Goal: Task Accomplishment & Management: Use online tool/utility

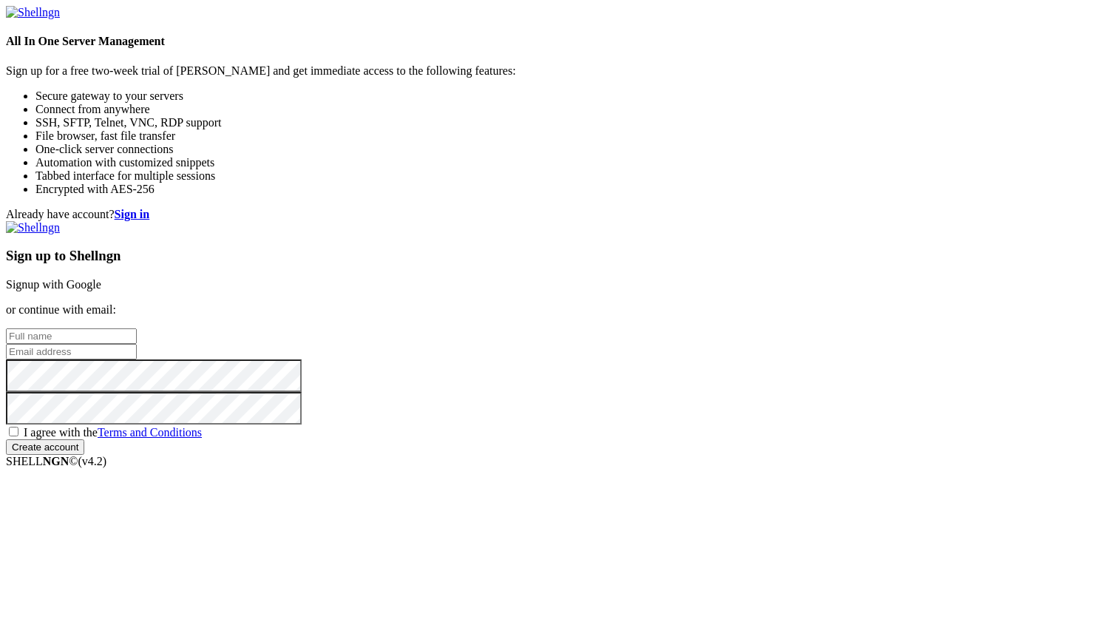
click at [137, 328] on input "text" at bounding box center [71, 336] width 131 height 16
click at [101, 278] on link "Signup with Google" at bounding box center [53, 284] width 95 height 13
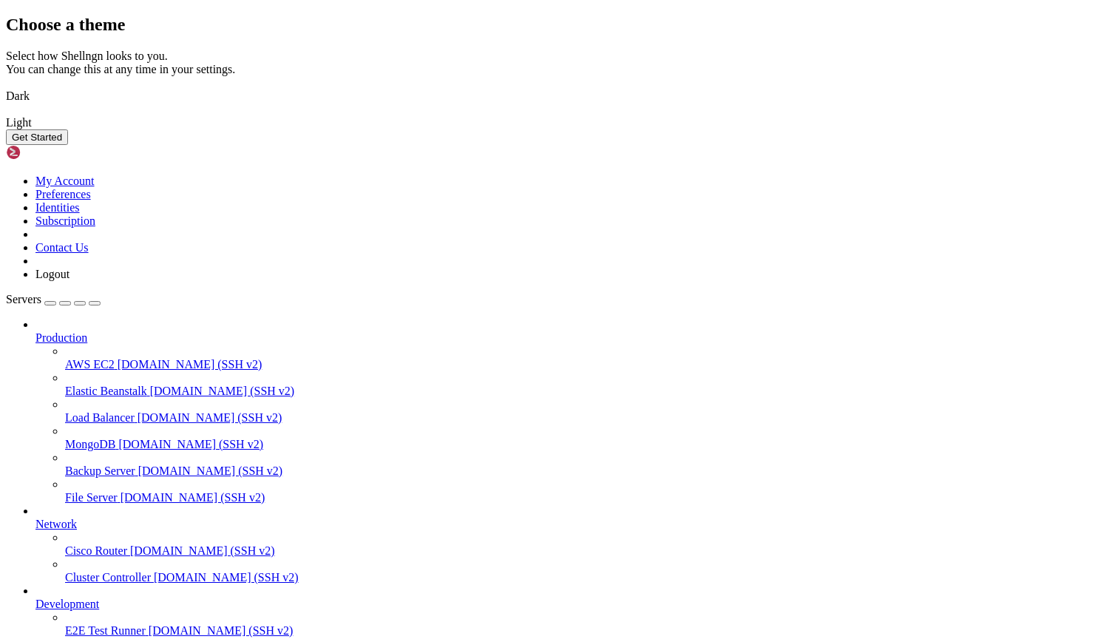
click at [68, 145] on button "Get Started" at bounding box center [37, 137] width 62 height 16
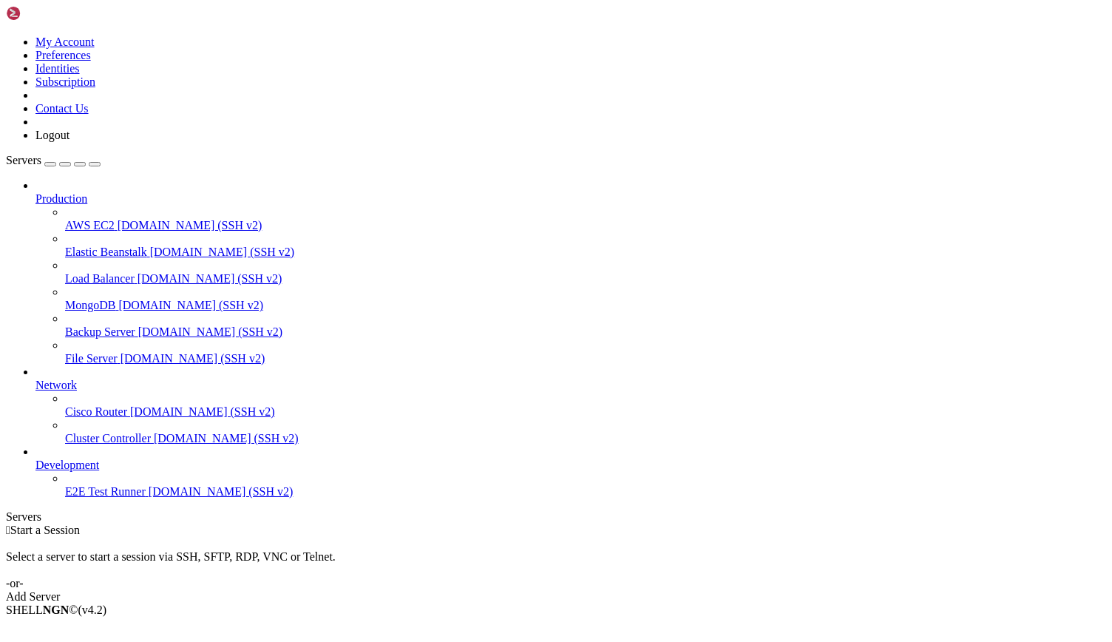
click at [625, 590] on div "Add Server" at bounding box center [556, 596] width 1100 height 13
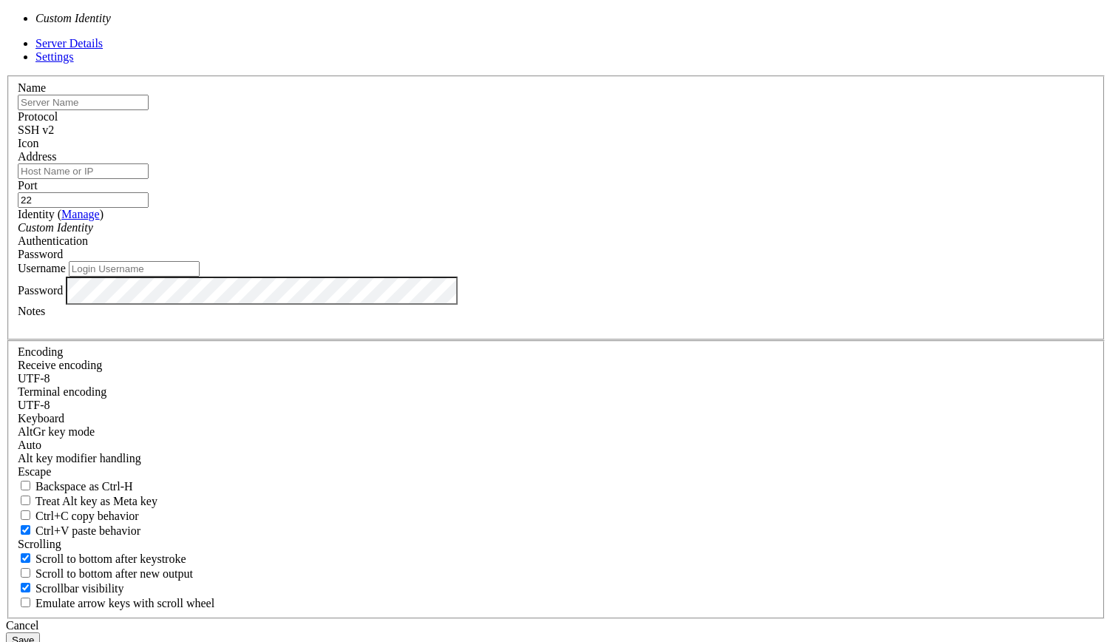
click at [569, 234] on div "Custom Identity" at bounding box center [556, 227] width 1076 height 13
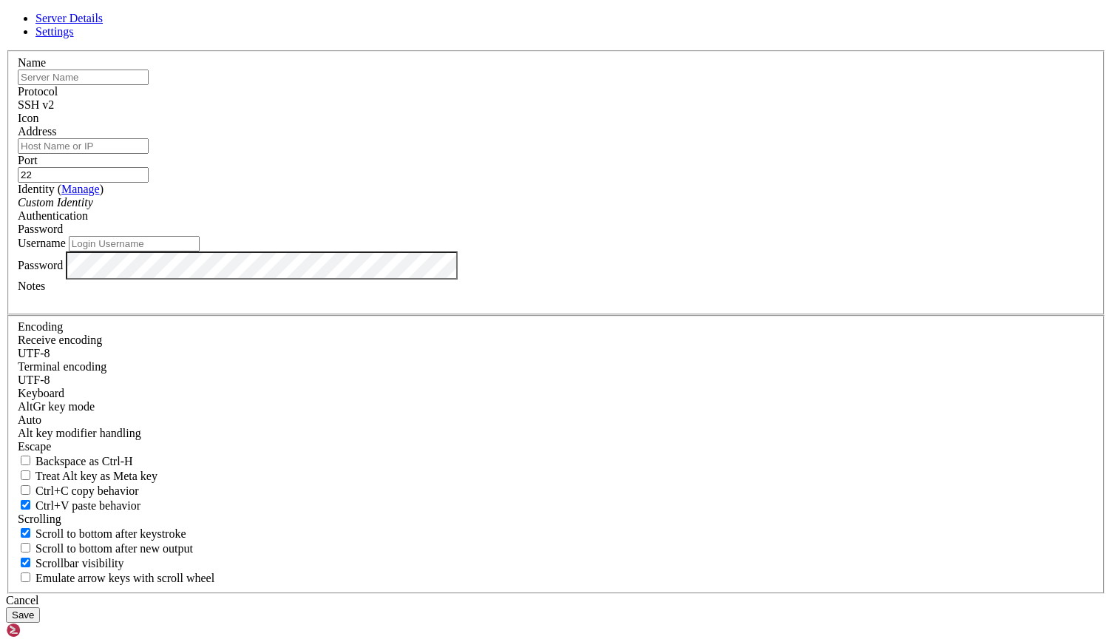
click at [569, 209] on div "Custom Identity" at bounding box center [556, 202] width 1076 height 13
click at [66, 249] on label "Username" at bounding box center [42, 243] width 48 height 13
click at [200, 251] on input "Username" at bounding box center [134, 244] width 131 height 16
click at [408, 209] on div "Custom Identity" at bounding box center [556, 202] width 1076 height 13
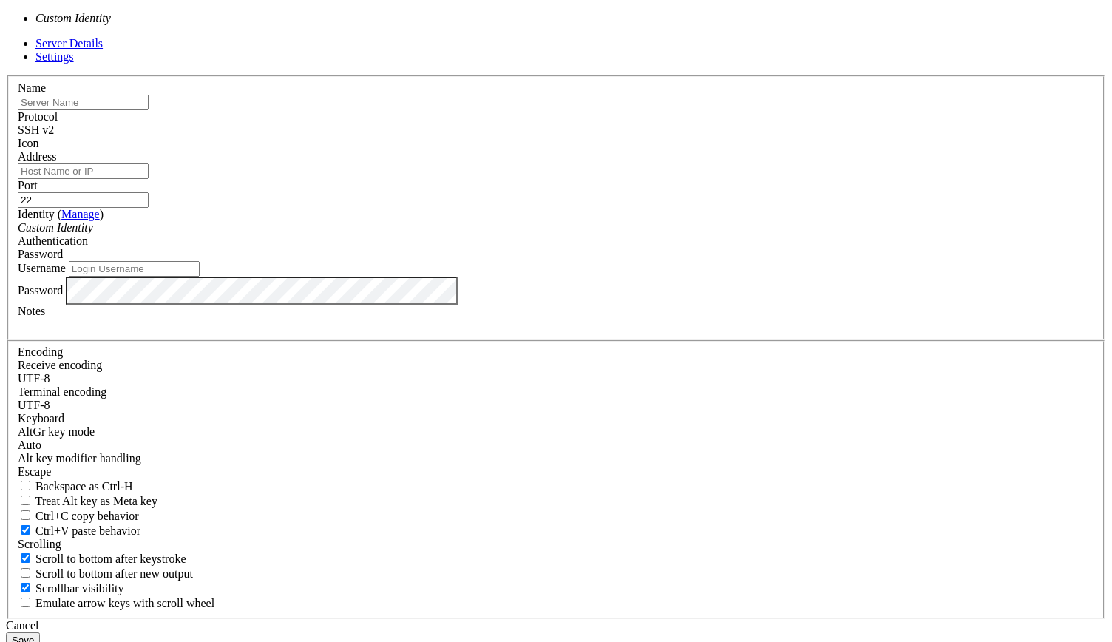
click at [408, 234] on div "Custom Identity" at bounding box center [556, 227] width 1076 height 13
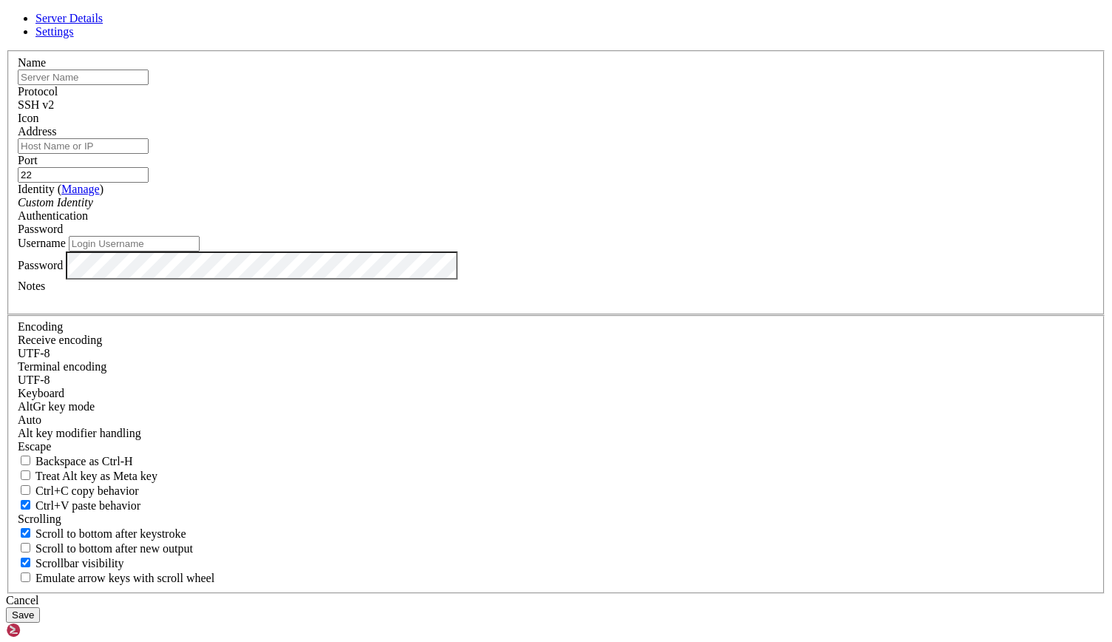
click at [63, 235] on span "Password" at bounding box center [40, 229] width 45 height 13
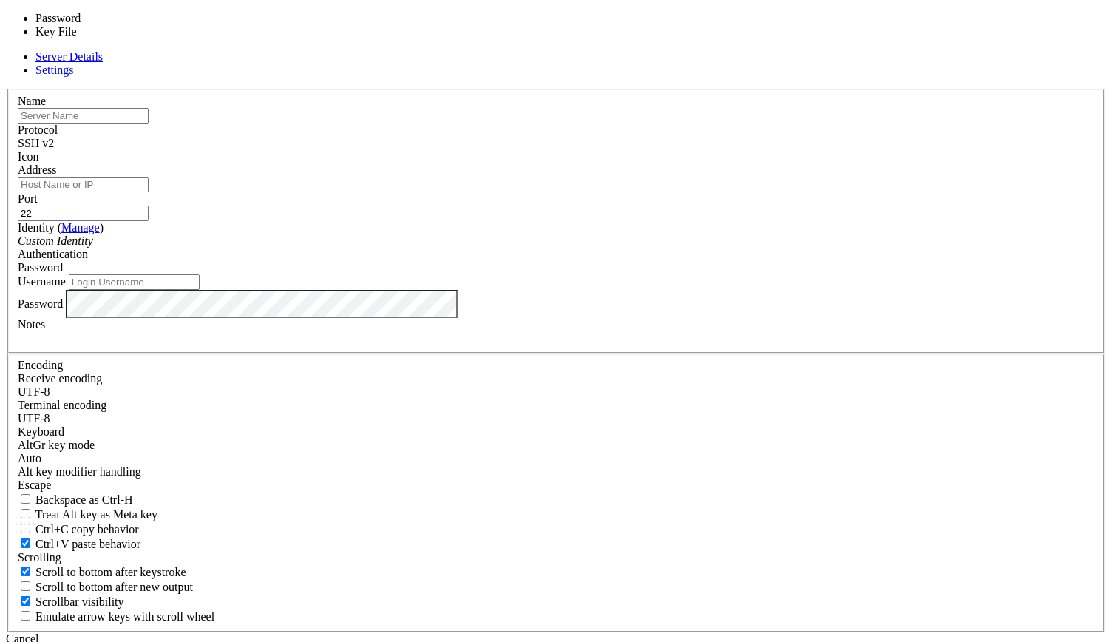
click at [682, 221] on div "Port 22" at bounding box center [556, 206] width 1076 height 29
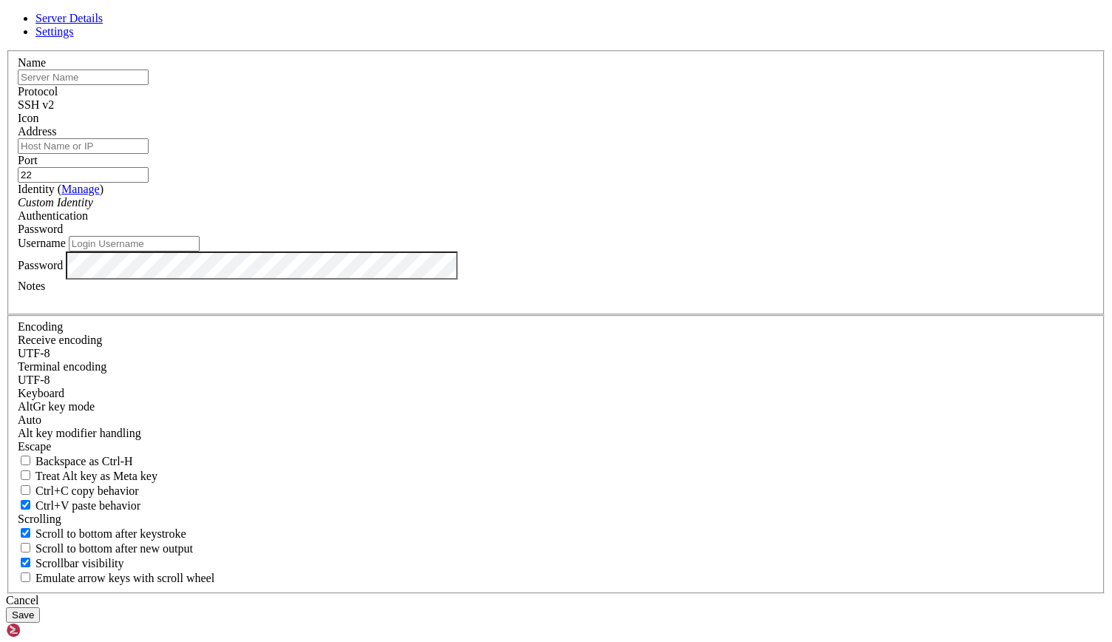
click at [149, 85] on input "text" at bounding box center [83, 77] width 131 height 16
type input "[DOMAIN_NAME] Server"
click at [149, 154] on input "Address" at bounding box center [83, 146] width 131 height 16
paste input "[DOMAIN_NAME]"
type input "[DOMAIN_NAME]"
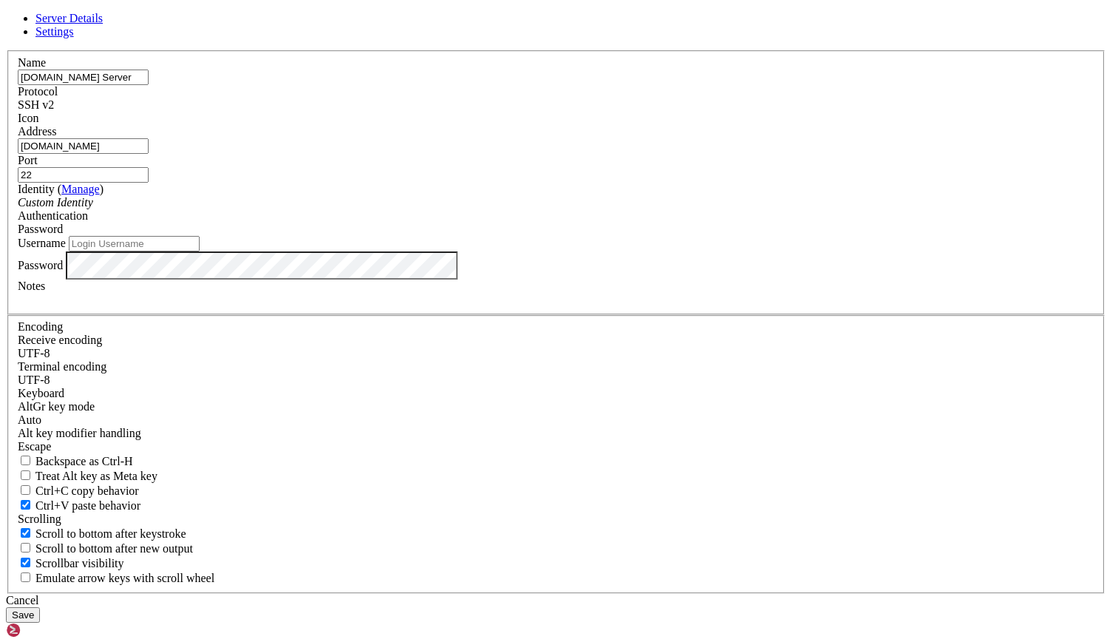
click at [149, 183] on input "22" at bounding box center [83, 175] width 131 height 16
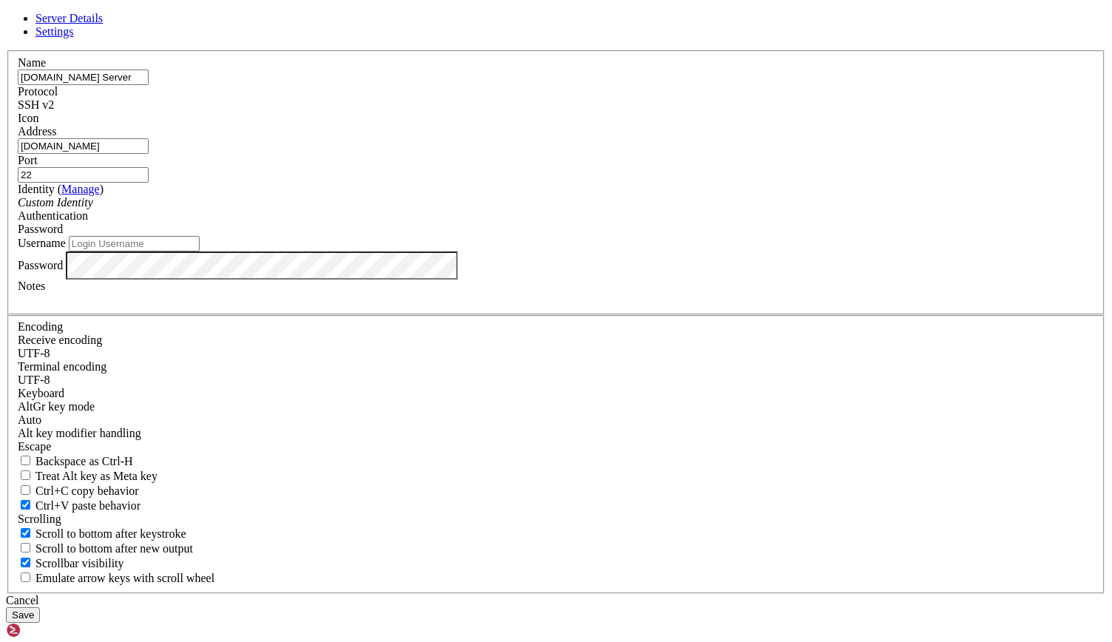
paste input "18765"
type input "18765"
click at [200, 251] on input "Username" at bounding box center [134, 244] width 131 height 16
paste input "u10-uywwv3wtnnfx"
type input "u10-uywwv3wtnnfx"
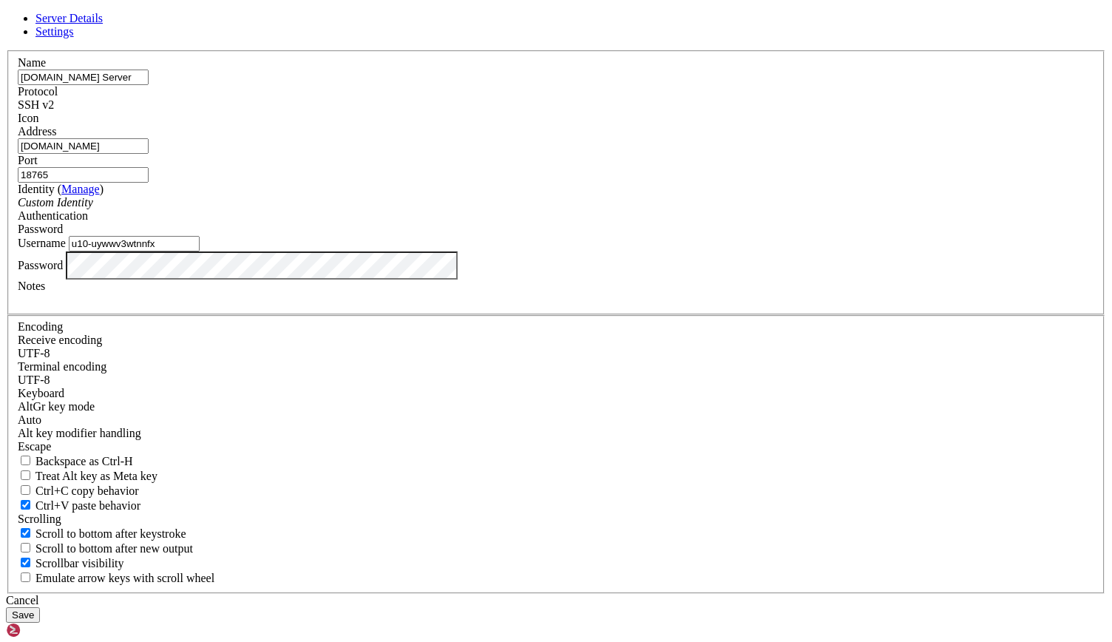
click at [727, 236] on div "Password" at bounding box center [556, 229] width 1076 height 13
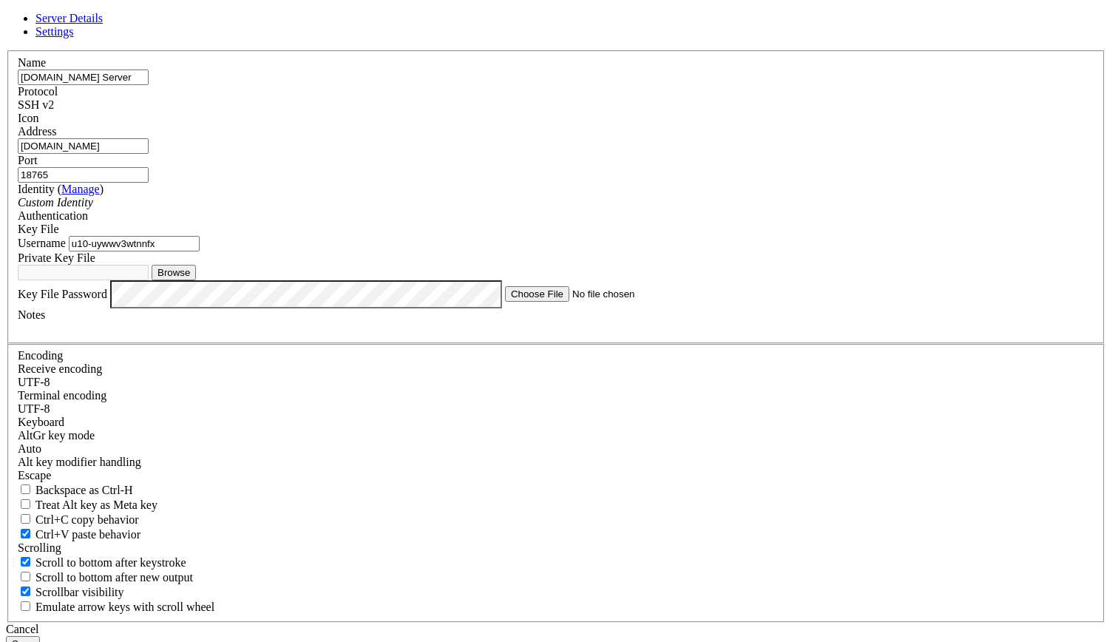
click at [351, 308] on div "Key File Password" at bounding box center [556, 294] width 1076 height 28
click at [380, 517] on div "Name Gaming.net Server Protocol SSH v2 Icon Address c71966.sgvps.net Port 18765…" at bounding box center [556, 336] width 1100 height 572
click at [196, 280] on button "Browse" at bounding box center [174, 273] width 44 height 16
type input "-----BEGIN OPENSSH PRIVATE KEY-----.txt"
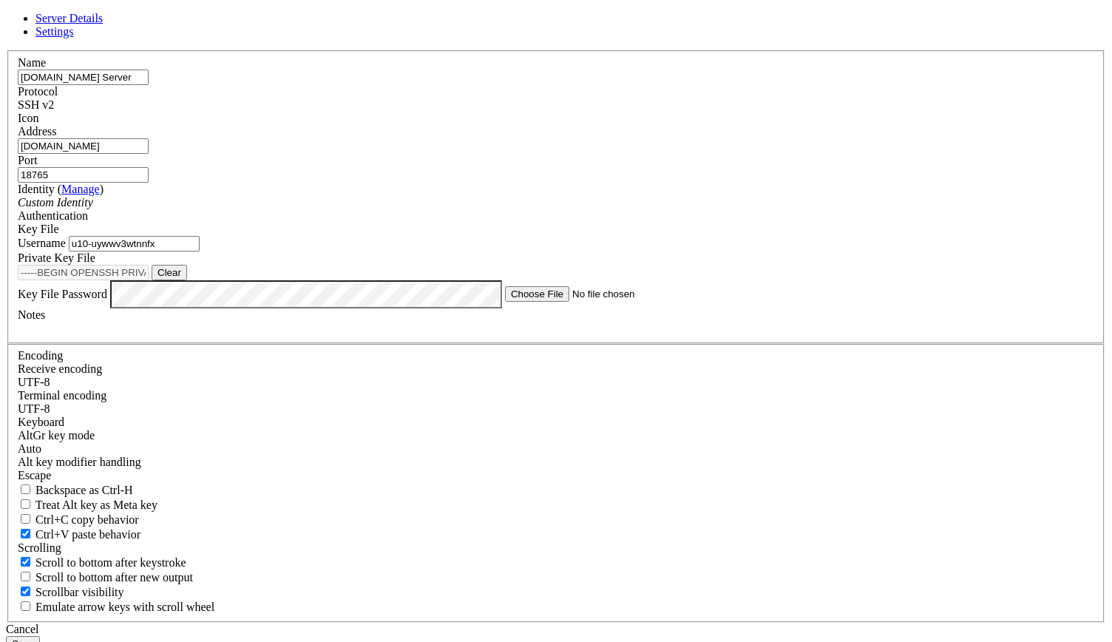
click at [40, 636] on button "Save" at bounding box center [23, 644] width 34 height 16
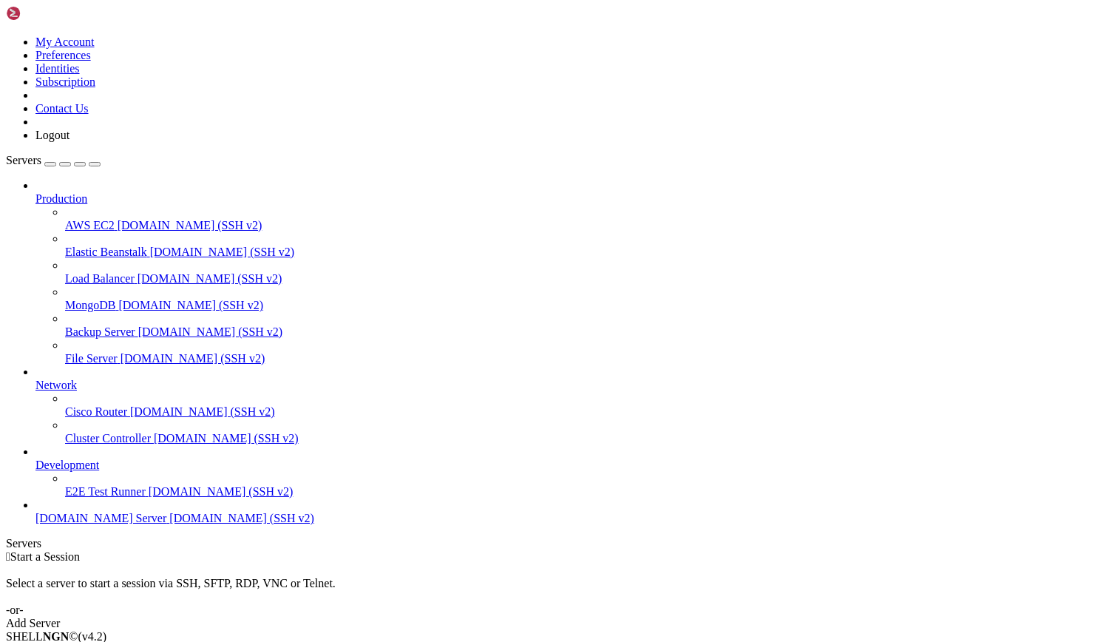
click at [169, 524] on span "[DOMAIN_NAME] (SSH v2)" at bounding box center [241, 518] width 145 height 13
click at [92, 524] on span "[DOMAIN_NAME] Server" at bounding box center [100, 518] width 131 height 13
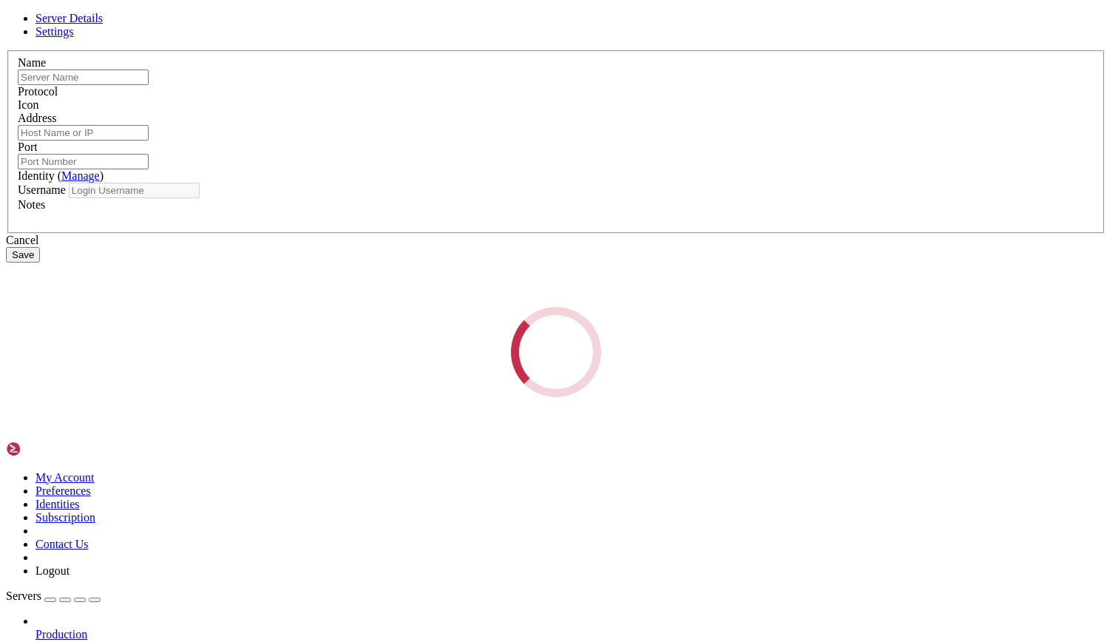
type input "[DOMAIN_NAME] Server"
type input "[DOMAIN_NAME]"
type input "18765"
type input "u10-uywwv3wtnnfx"
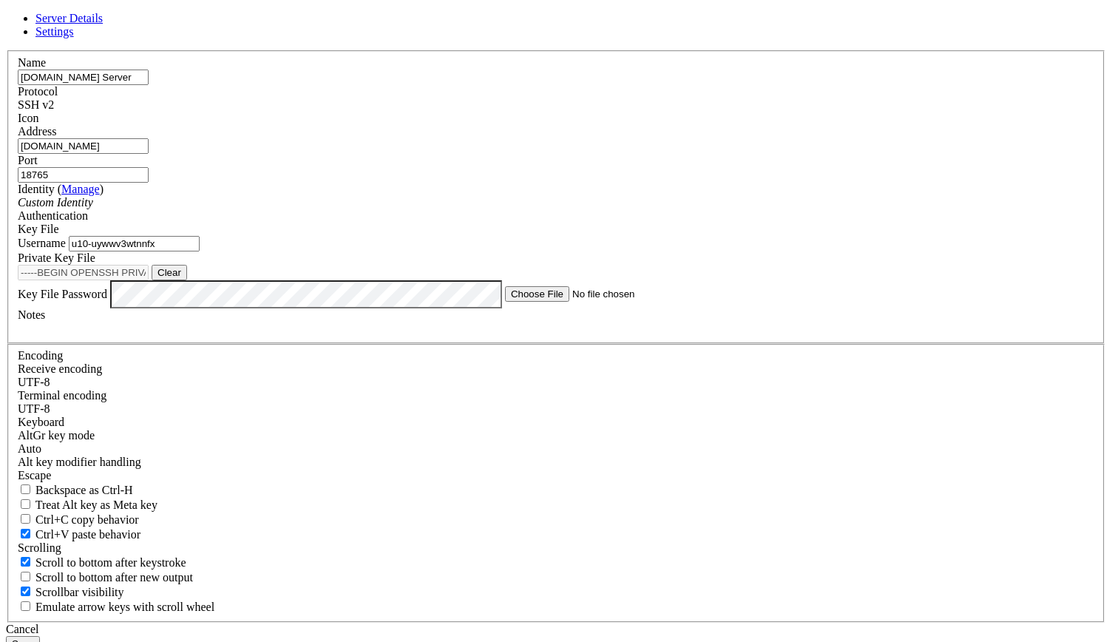
click at [187, 280] on button "Clear" at bounding box center [169, 273] width 35 height 16
click at [196, 280] on button "Browse" at bounding box center [174, 273] width 44 height 16
type input "-----BEGIN OPENSSH PRIVATE KEY-----.txt"
click at [187, 280] on button "Clear" at bounding box center [169, 273] width 35 height 16
click at [196, 280] on button "Browse" at bounding box center [174, 273] width 44 height 16
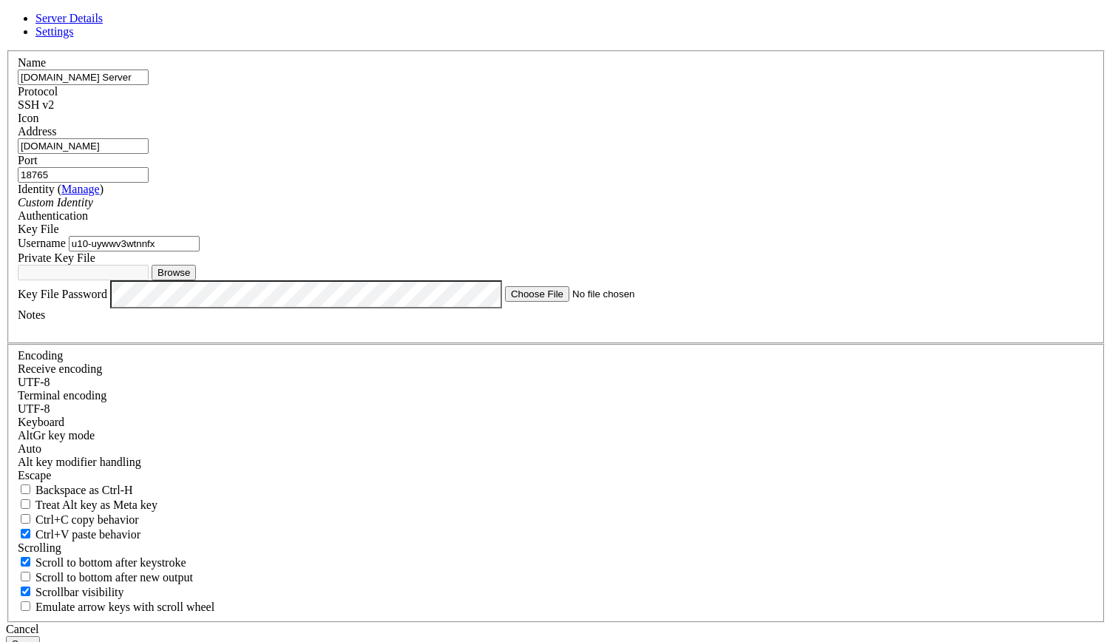
type input "privatekey.txt"
click at [40, 636] on button "Save" at bounding box center [23, 644] width 34 height 16
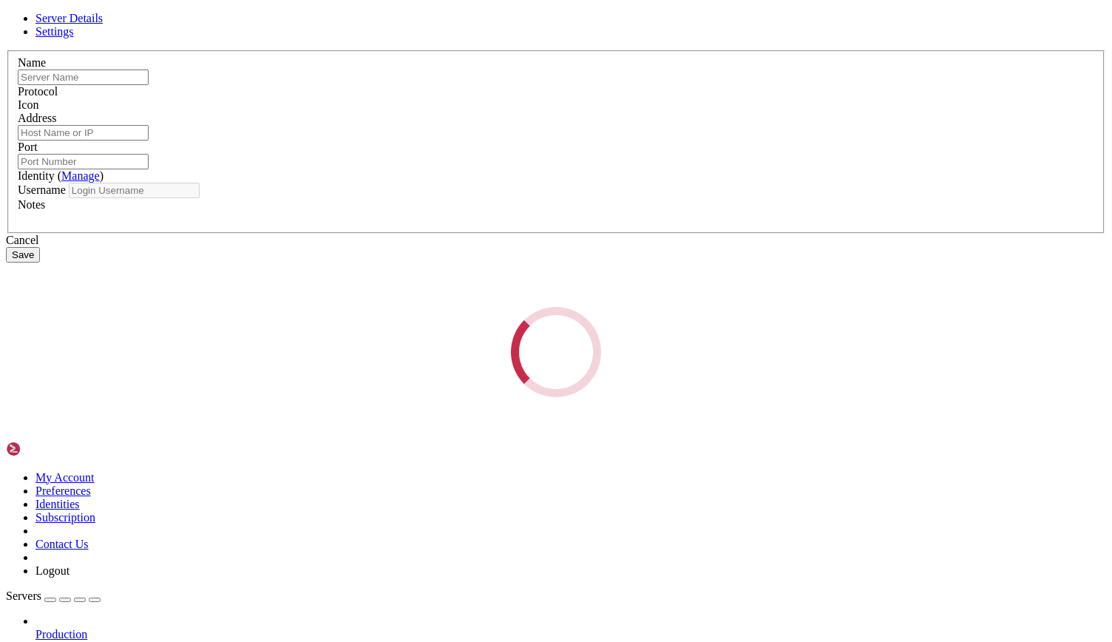
type input "[DOMAIN_NAME] Server"
type input "[DOMAIN_NAME]"
type input "18765"
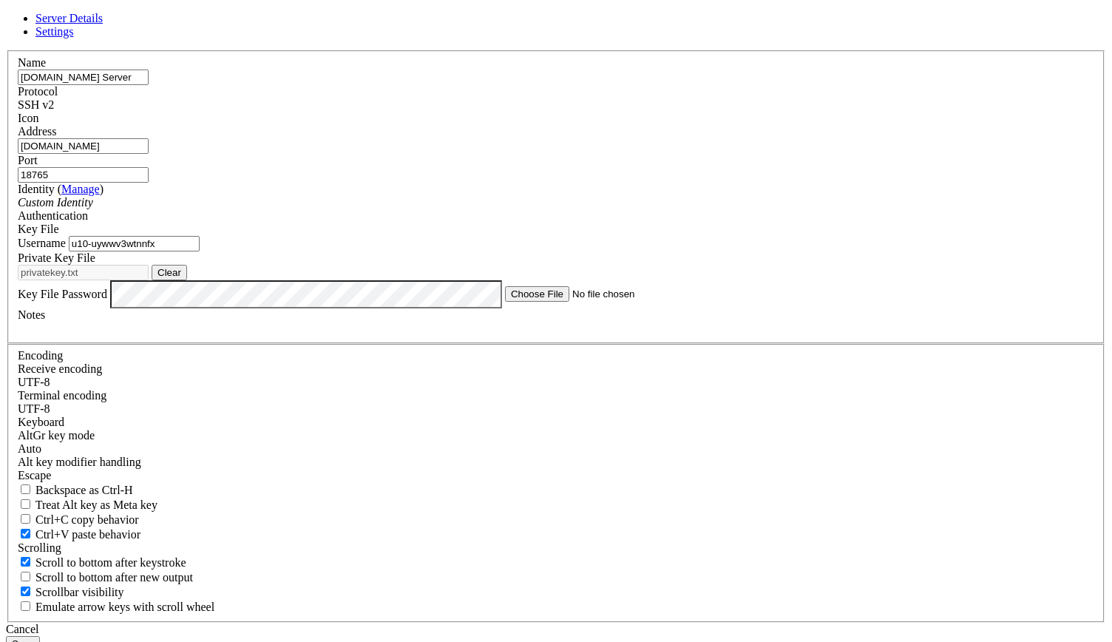
click at [200, 251] on input "u10-uywwv3wtnnfx" at bounding box center [134, 244] width 131 height 16
type input "openai"
click at [40, 636] on button "Save" at bounding box center [23, 644] width 34 height 16
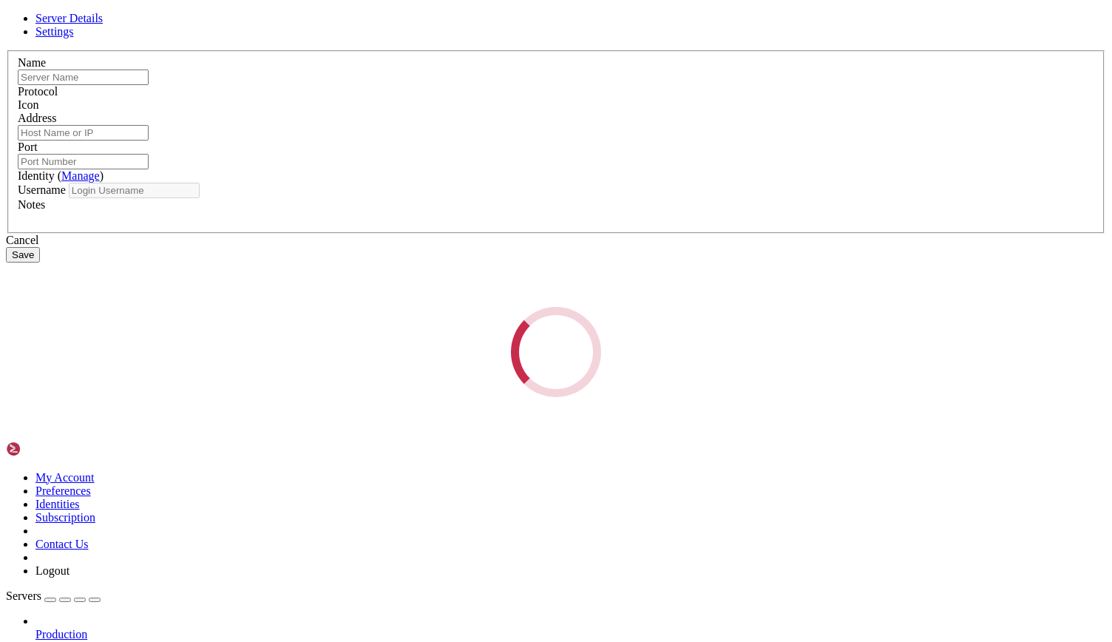
type input "[DOMAIN_NAME] Server"
type input "[DOMAIN_NAME]"
type input "18765"
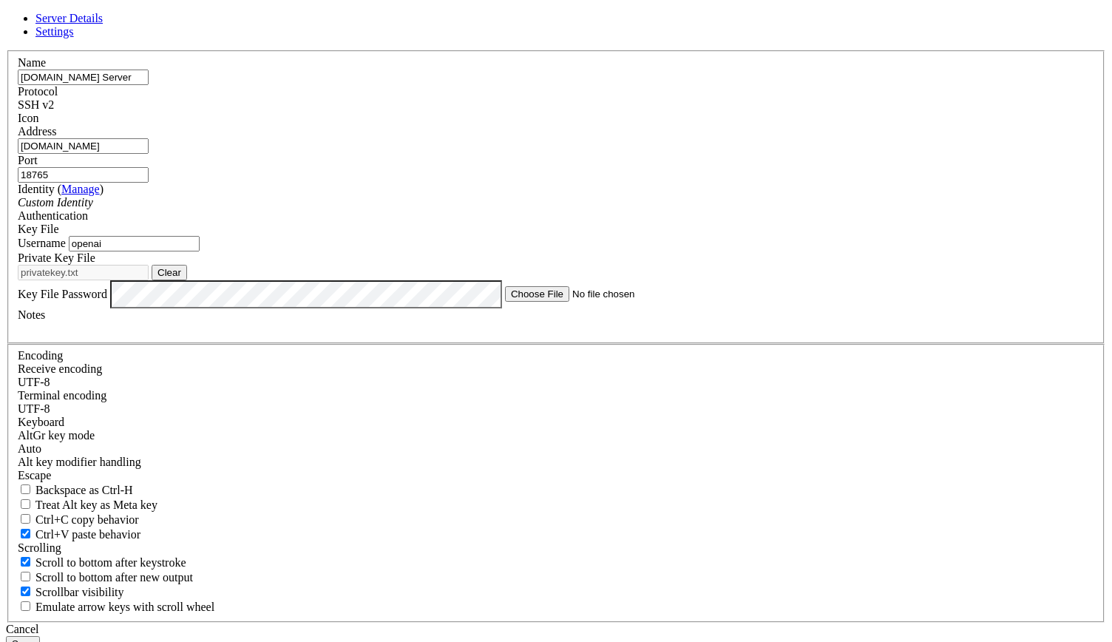
click at [200, 251] on input "openai" at bounding box center [134, 244] width 131 height 16
paste input "u10-uywwv3wtnnfx"
type input "u10-uywwv3wtnnfx"
click at [187, 280] on button "Clear" at bounding box center [169, 273] width 35 height 16
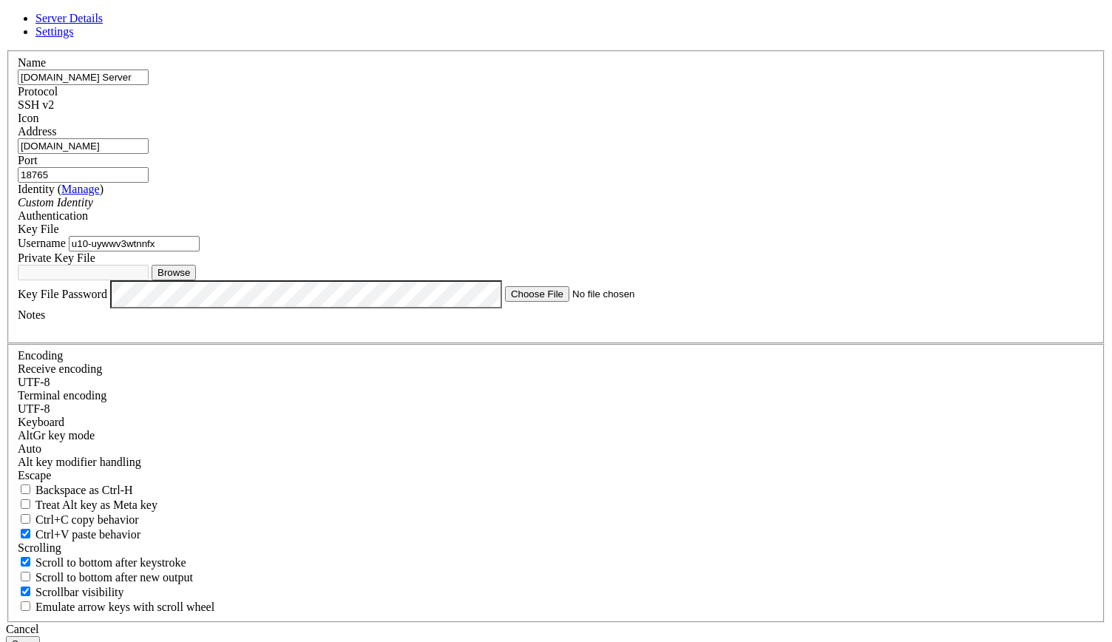
click at [196, 280] on button "Browse" at bounding box center [174, 273] width 44 height 16
type input "siteground_key.pem"
click at [40, 636] on button "Save" at bounding box center [23, 644] width 34 height 16
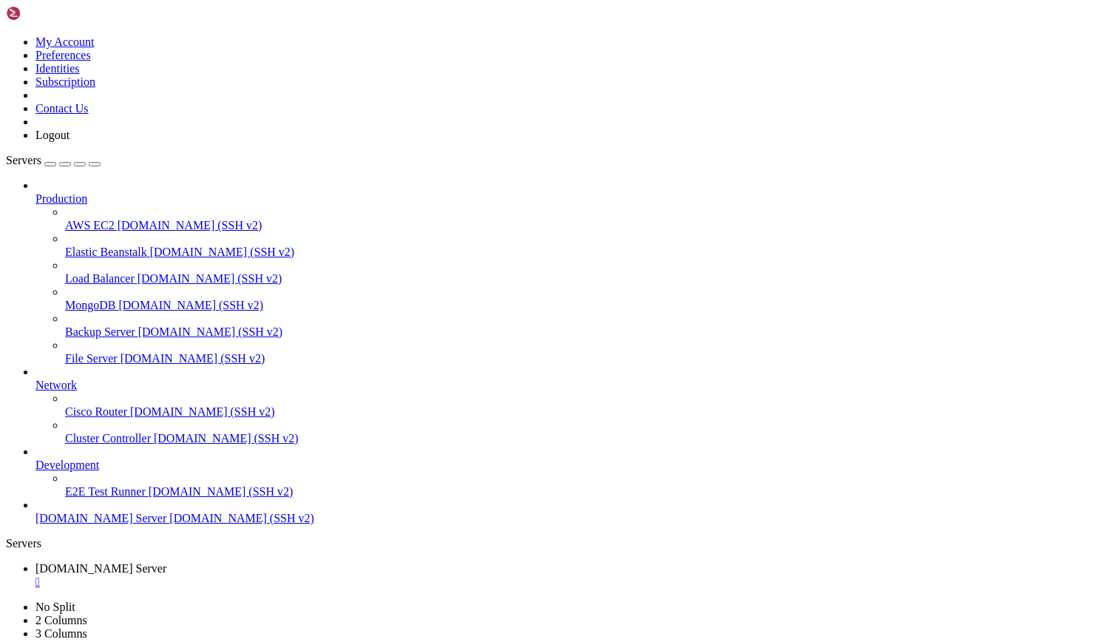
click at [121, 524] on span "[DOMAIN_NAME] Server" at bounding box center [100, 518] width 131 height 13
drag, startPoint x: 121, startPoint y: 551, endPoint x: 135, endPoint y: 571, distance: 24.4
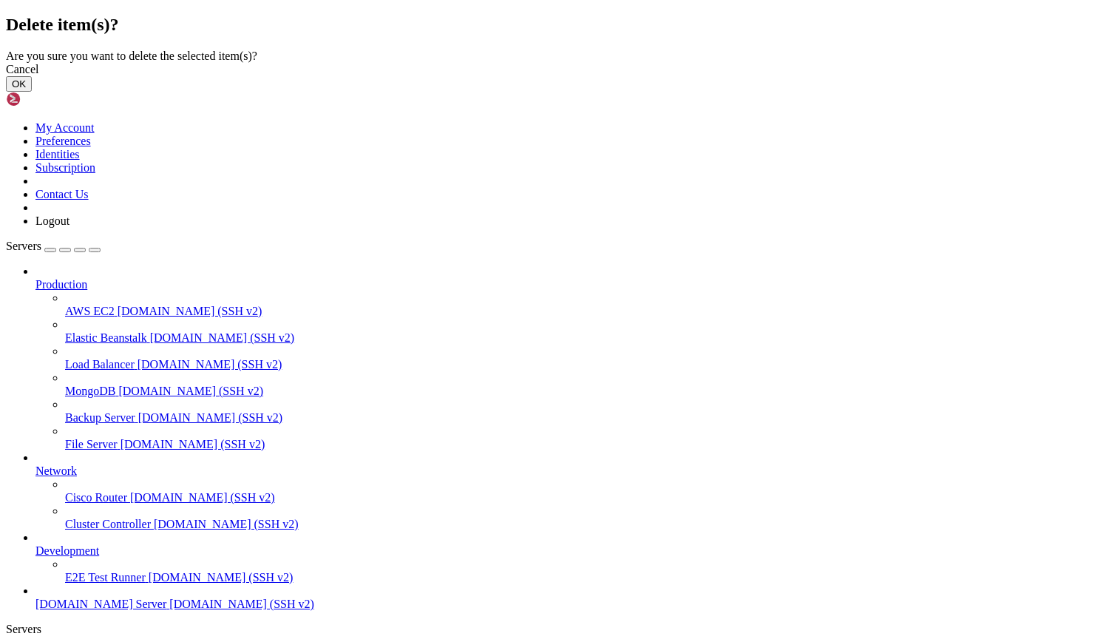
click at [652, 76] on div "Cancel" at bounding box center [556, 69] width 1100 height 13
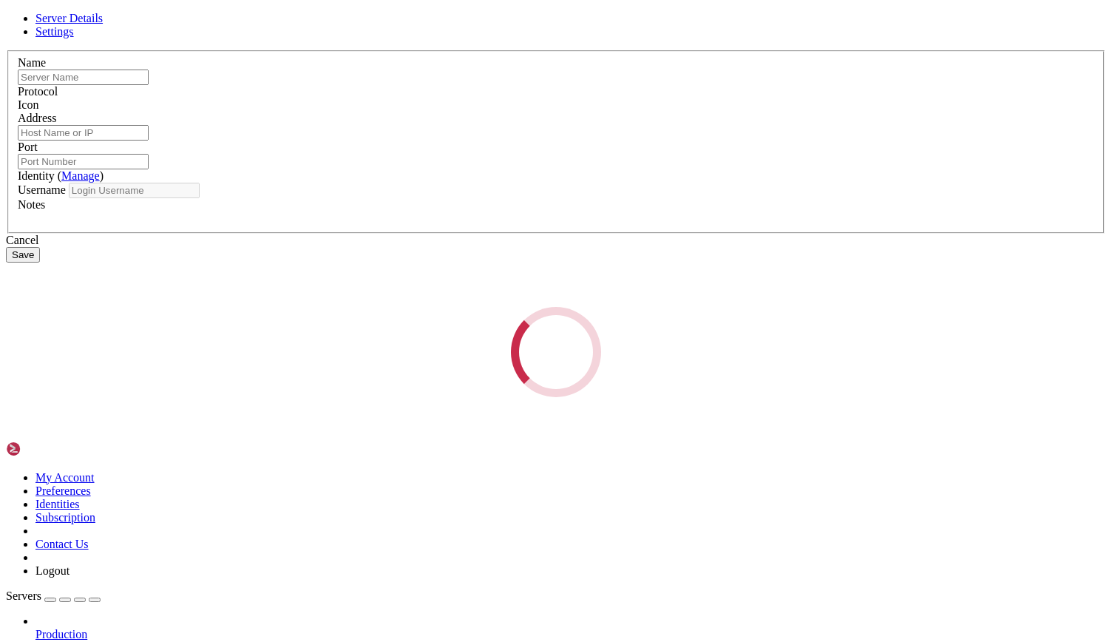
type input "[DOMAIN_NAME] Server"
type input "[DOMAIN_NAME]"
type input "18765"
type input "u10-uywwv3wtnnfx"
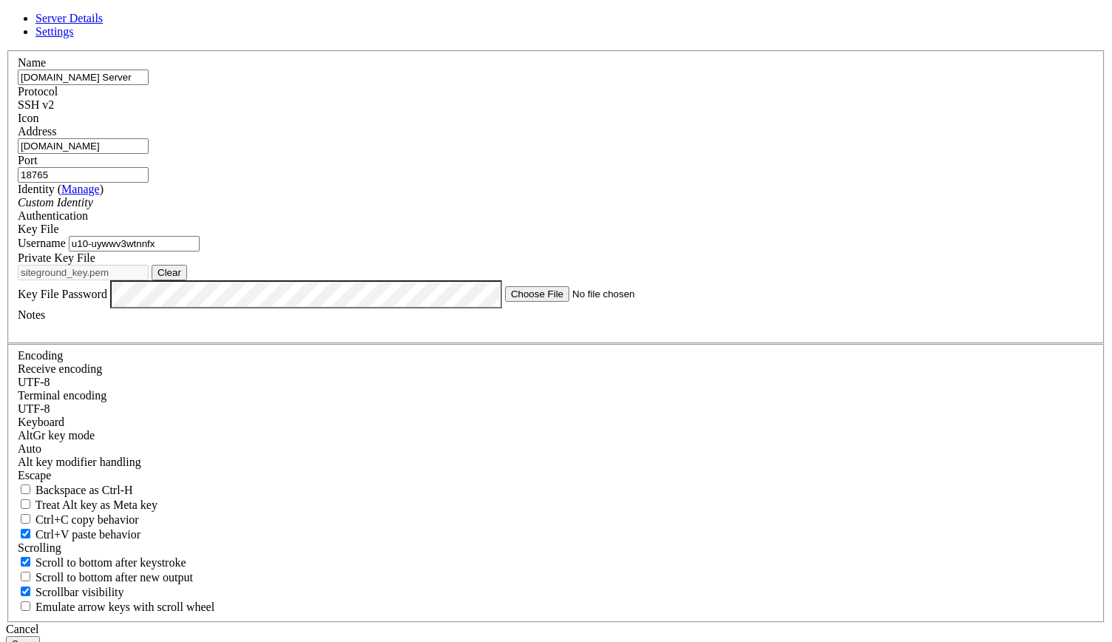
click at [187, 280] on button "Clear" at bounding box center [169, 273] width 35 height 16
click at [196, 280] on button "Browse" at bounding box center [174, 273] width 44 height 16
type input "-----BEGIN OPENSSH PRIVATE KEY-----.txt"
click at [40, 636] on button "Save" at bounding box center [23, 644] width 34 height 16
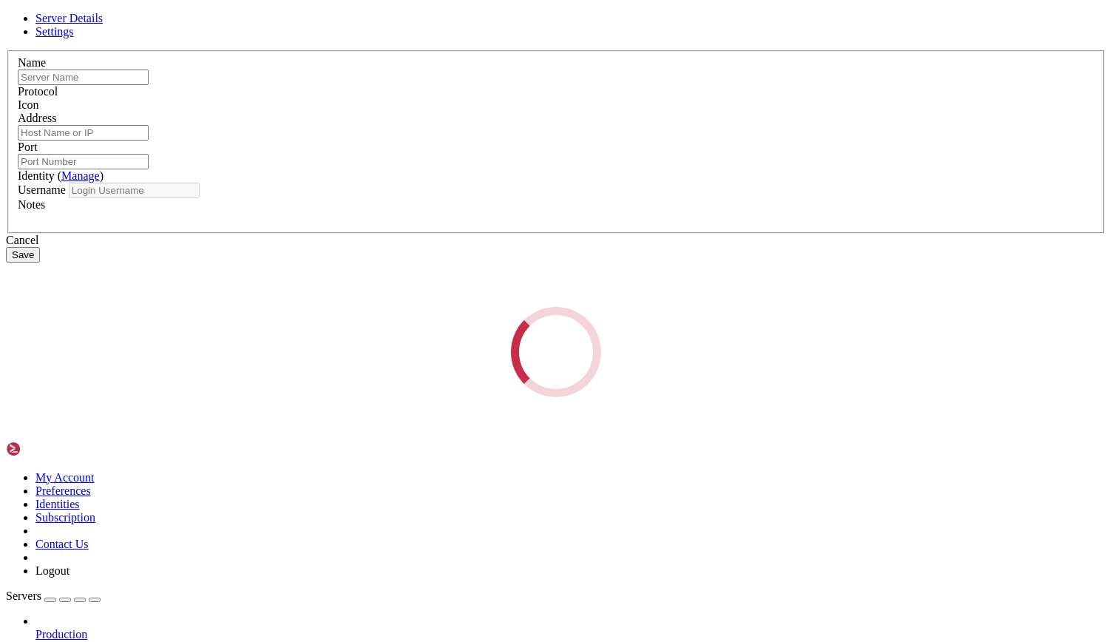
type input "[DOMAIN_NAME] Server"
type input "[DOMAIN_NAME]"
type input "18765"
type input "u10-uywwv3wtnnfx"
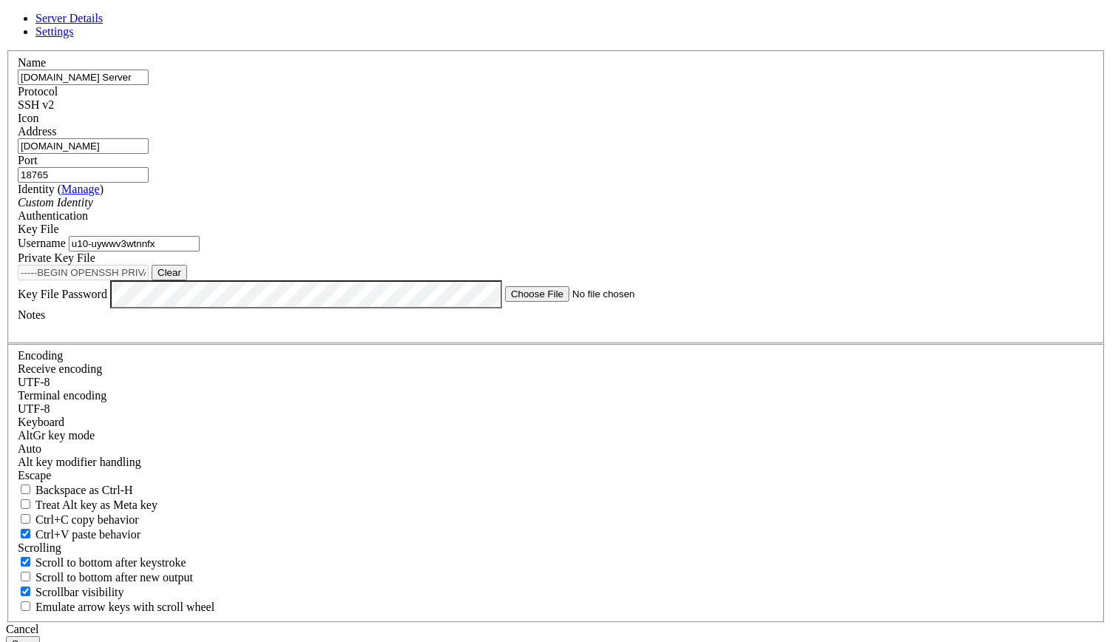
click at [187, 280] on button "Clear" at bounding box center [169, 273] width 35 height 16
click at [196, 280] on button "Browse" at bounding box center [174, 273] width 44 height 16
type input "shellngn-key.pem"
click at [398, 335] on div at bounding box center [556, 328] width 1076 height 13
click at [40, 636] on button "Save" at bounding box center [23, 644] width 34 height 16
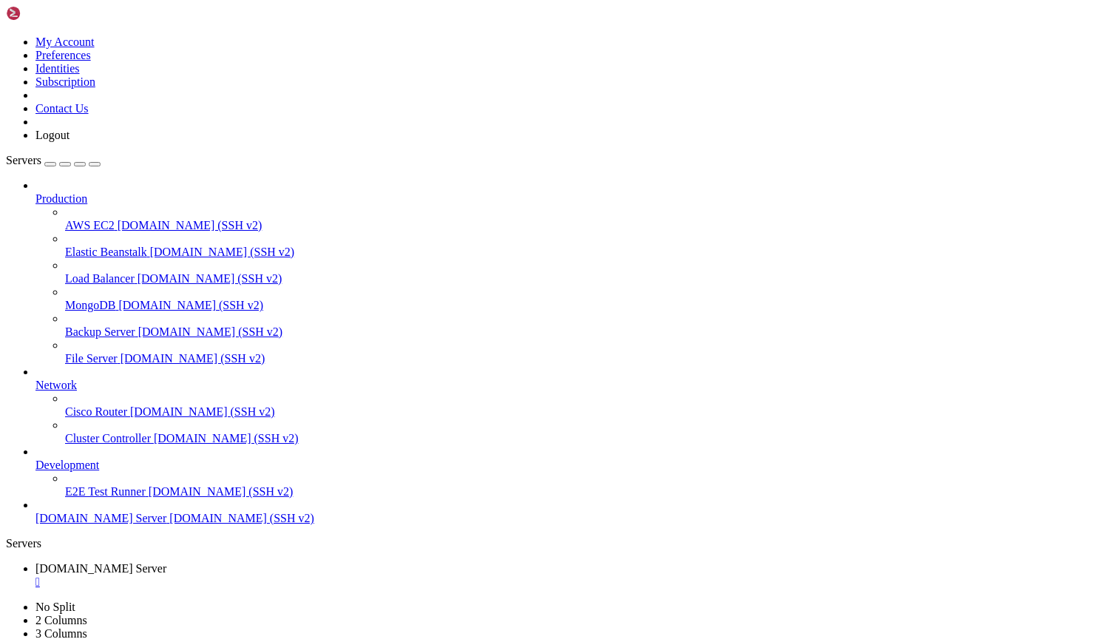
drag, startPoint x: 1008, startPoint y: 1, endPoint x: 821, endPoint y: 17, distance: 187.7
click at [821, 562] on ul "[DOMAIN_NAME] Server " at bounding box center [556, 575] width 1100 height 27
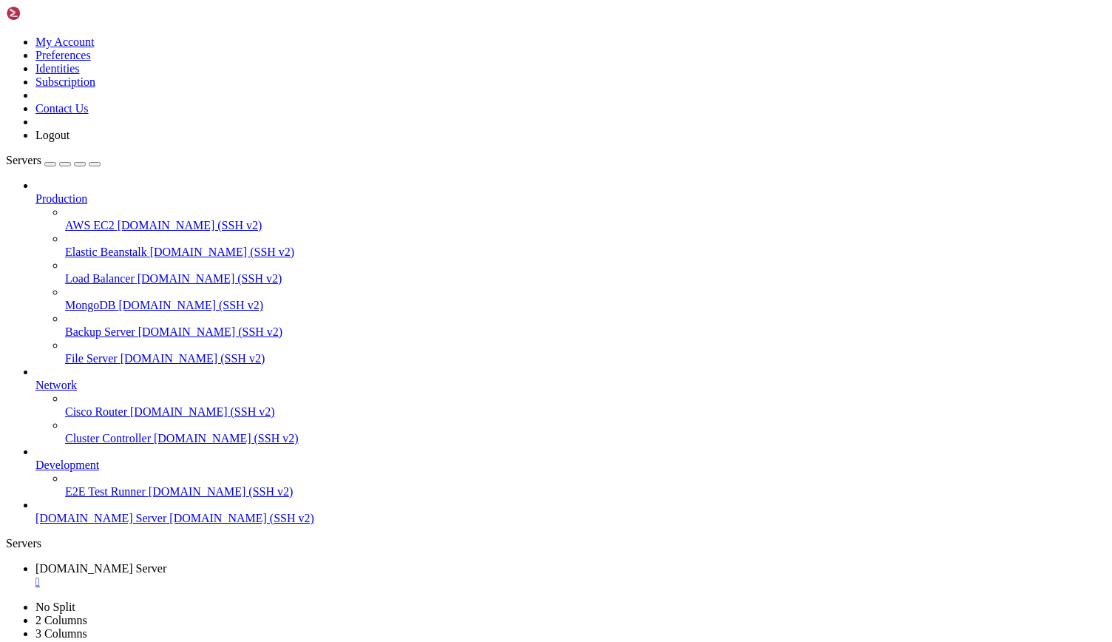
click at [6, 600] on icon at bounding box center [6, 600] width 0 height 0
click at [6, 35] on link at bounding box center [6, 35] width 0 height 0
click at [91, 61] on link "Preferences" at bounding box center [62, 55] width 55 height 13
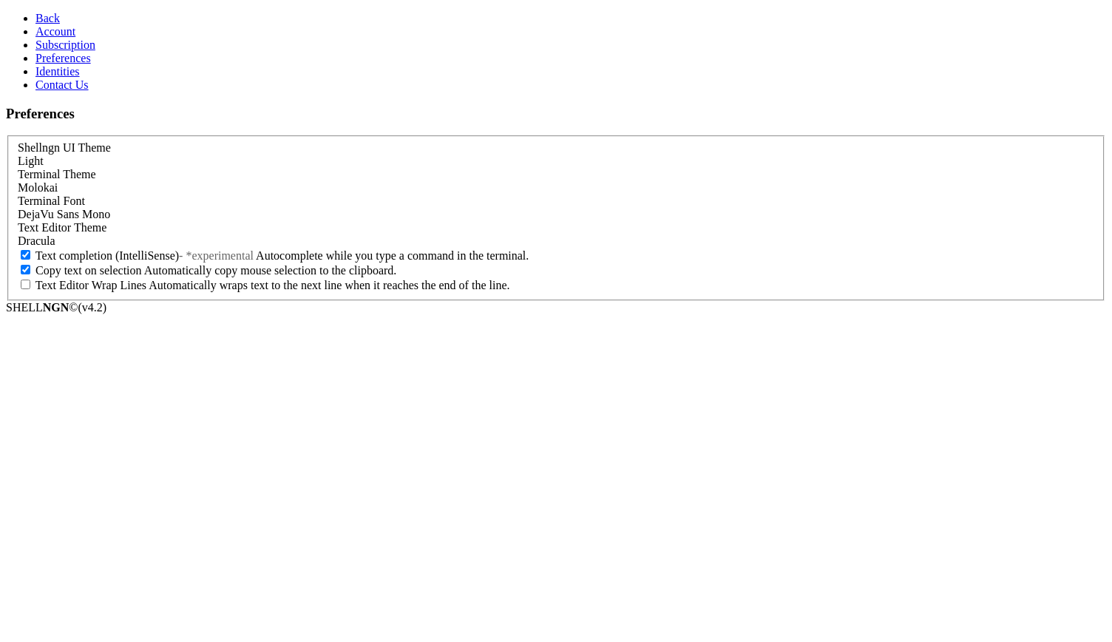
click at [75, 51] on span "Subscription" at bounding box center [65, 44] width 60 height 13
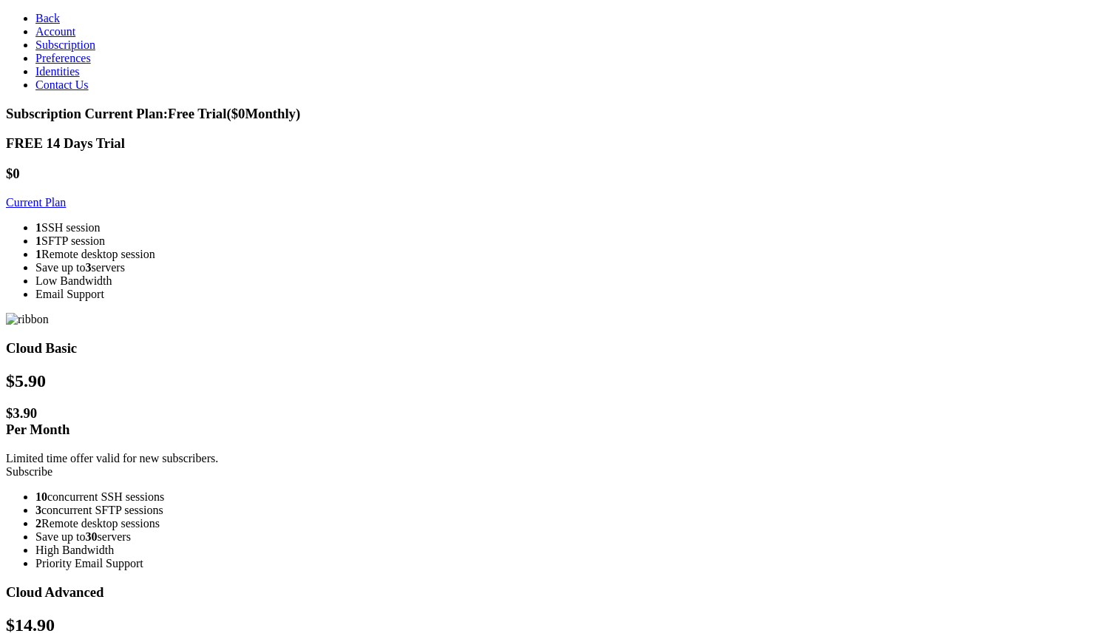
click at [50, 24] on link "Back" at bounding box center [47, 18] width 24 height 13
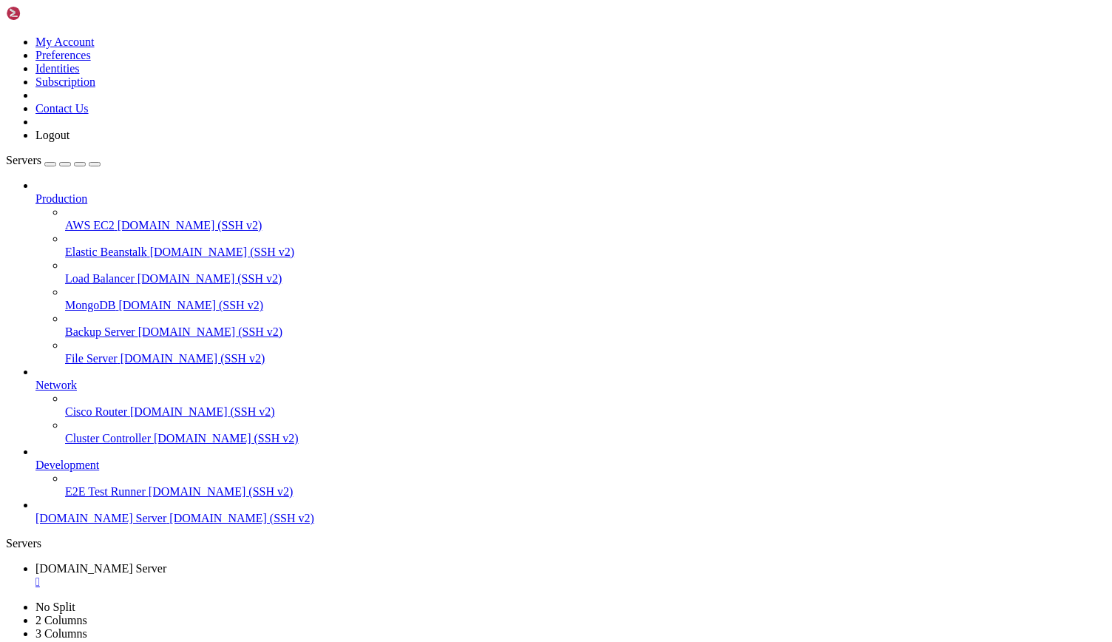
scroll to position [1131, 0]
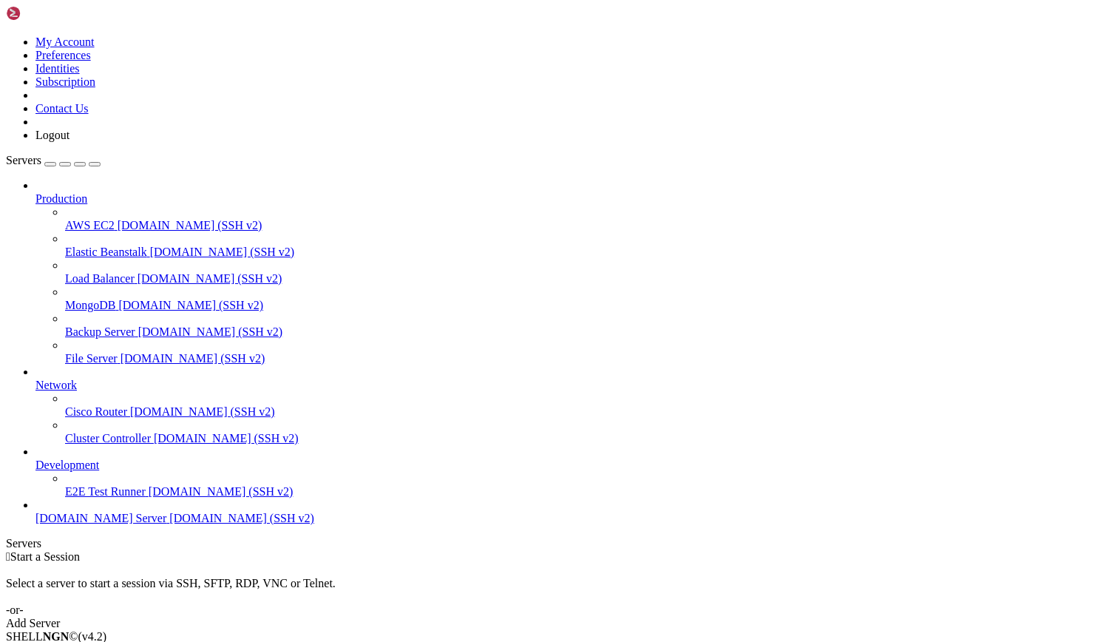
click at [169, 524] on span "[DOMAIN_NAME] (SSH v2)" at bounding box center [241, 518] width 145 height 13
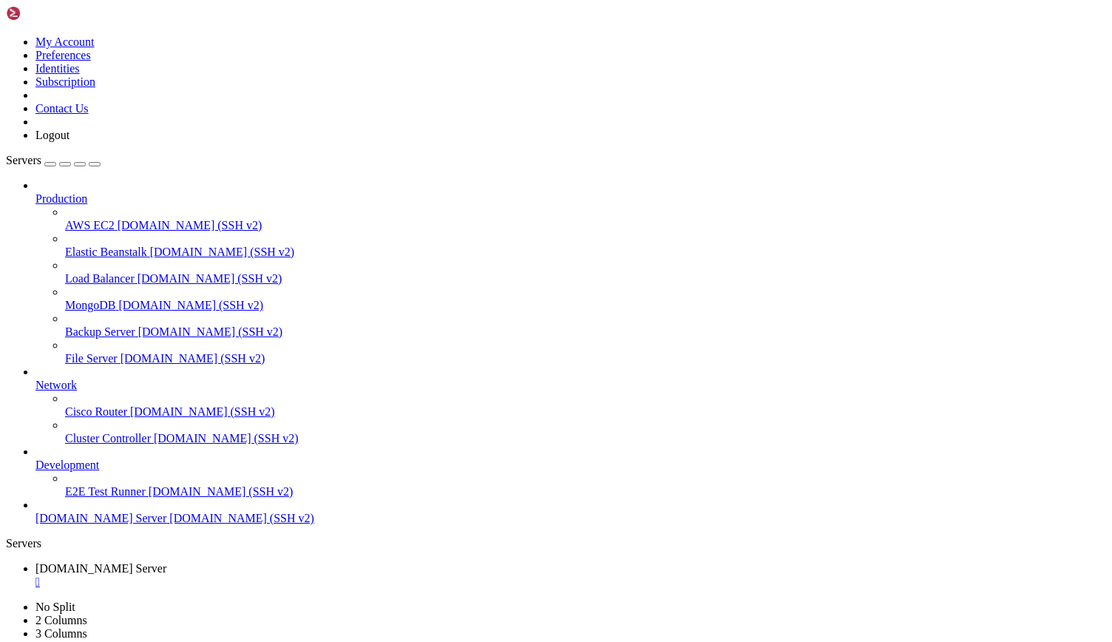
scroll to position [63150, 0]
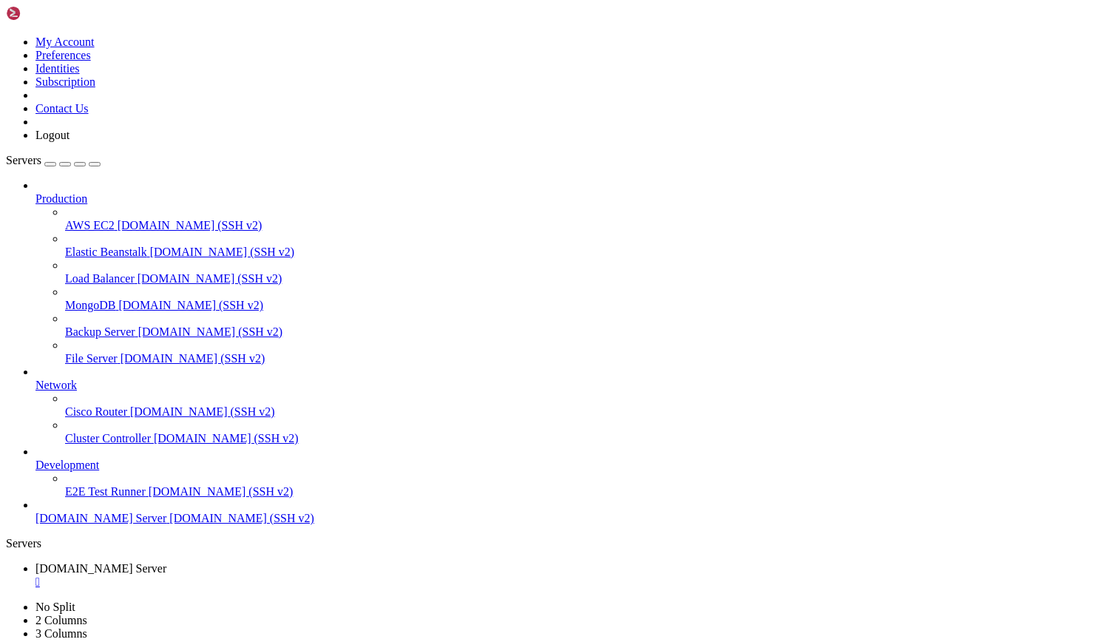
drag, startPoint x: 931, startPoint y: 1362, endPoint x: -31, endPoint y: 692, distance: 1173.0
click at [65, 285] on div at bounding box center [585, 291] width 1041 height 13
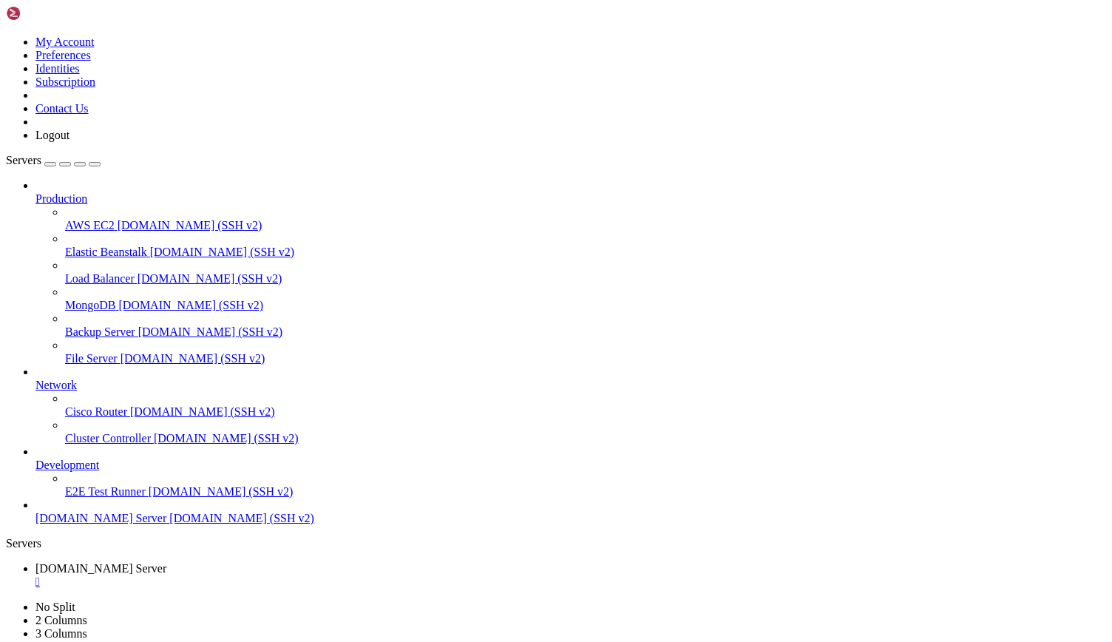
drag, startPoint x: 559, startPoint y: 1048, endPoint x: 756, endPoint y: 1399, distance: 403.5
drag, startPoint x: 930, startPoint y: 1363, endPoint x: 1111, endPoint y: 1465, distance: 207.9
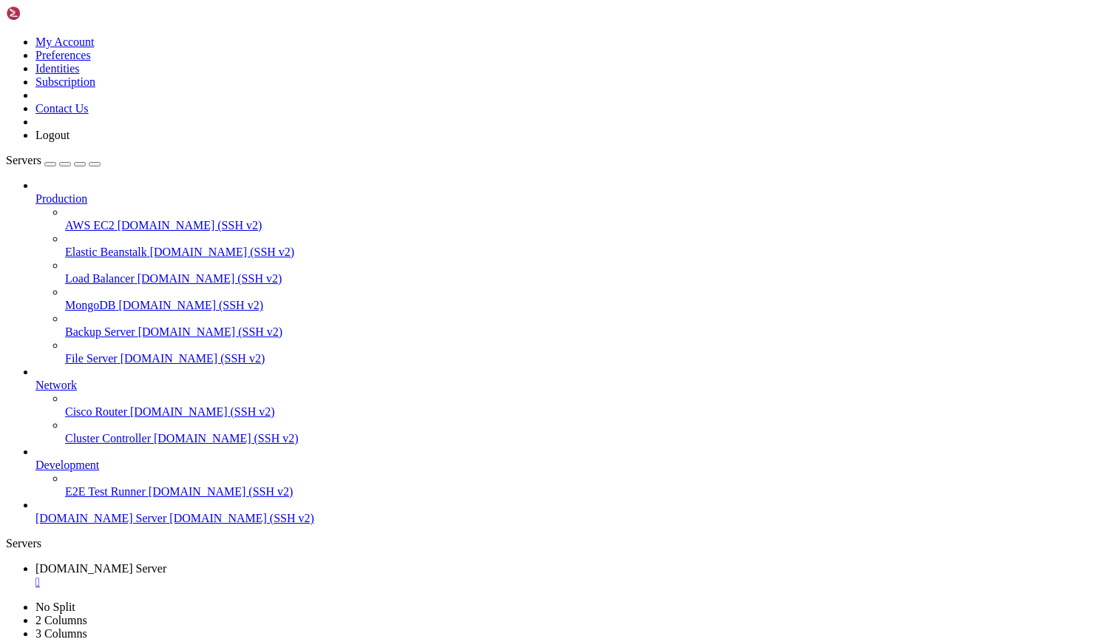
click at [259, 562] on link "[DOMAIN_NAME] Server " at bounding box center [570, 575] width 1070 height 27
click at [318, 562] on link "[DOMAIN_NAME] Server " at bounding box center [570, 575] width 1070 height 27
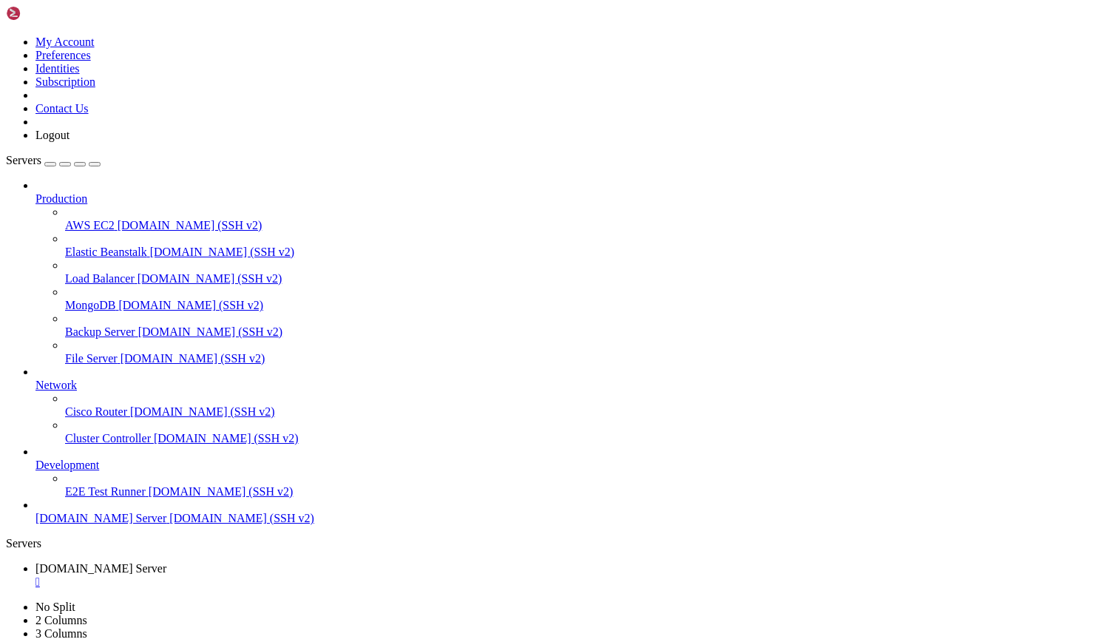
click at [312, 575] on div "" at bounding box center [570, 581] width 1070 height 13
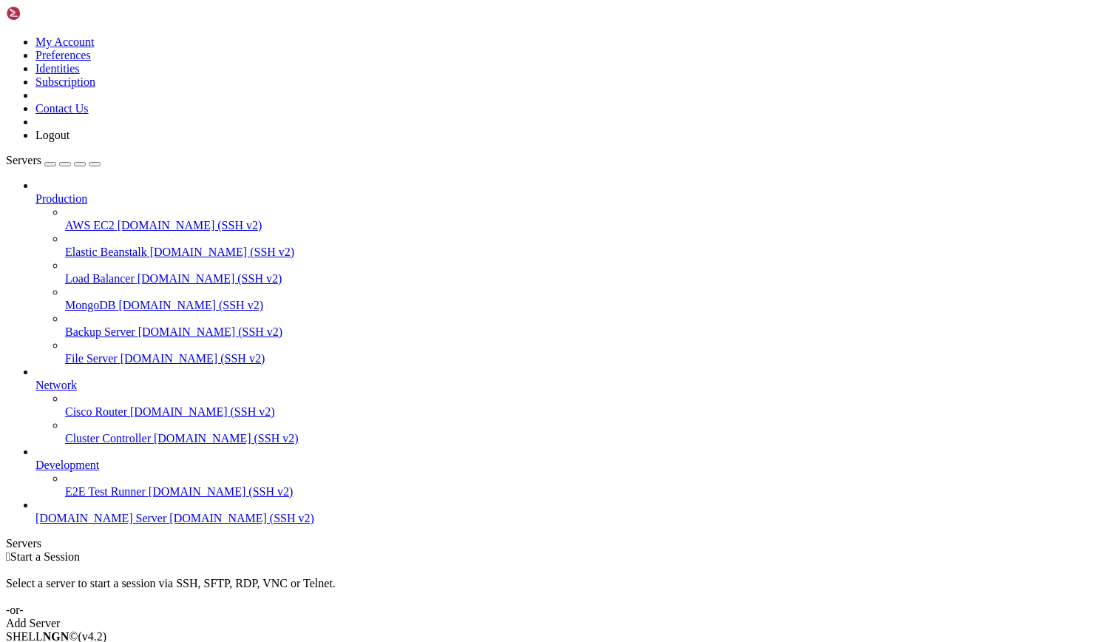
click at [79, 524] on span "[DOMAIN_NAME] Server" at bounding box center [100, 518] width 131 height 13
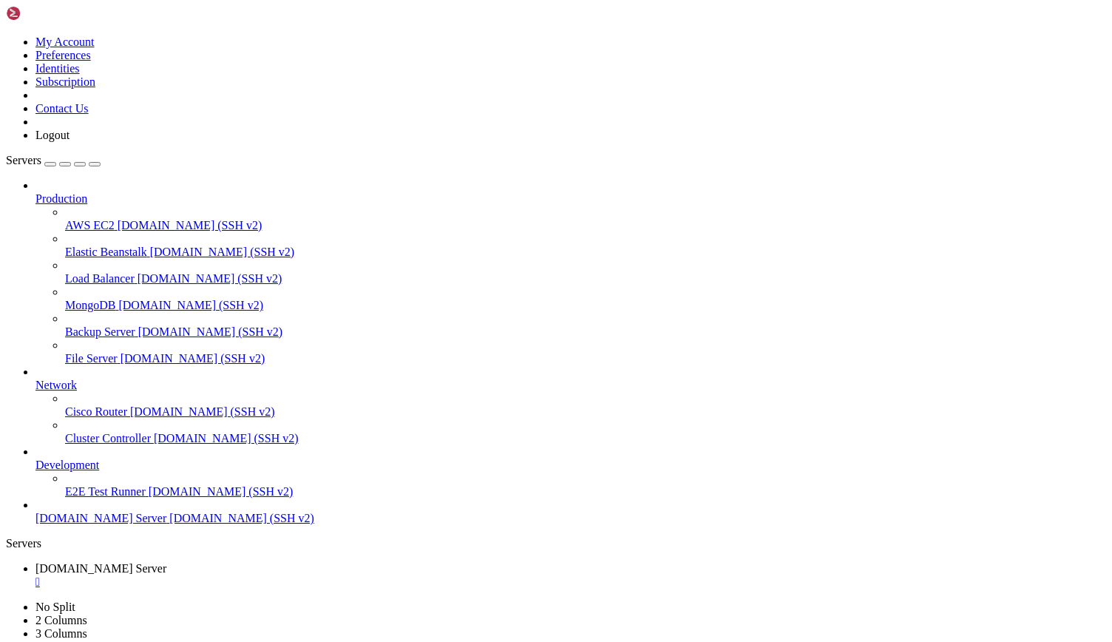
scroll to position [7, 1]
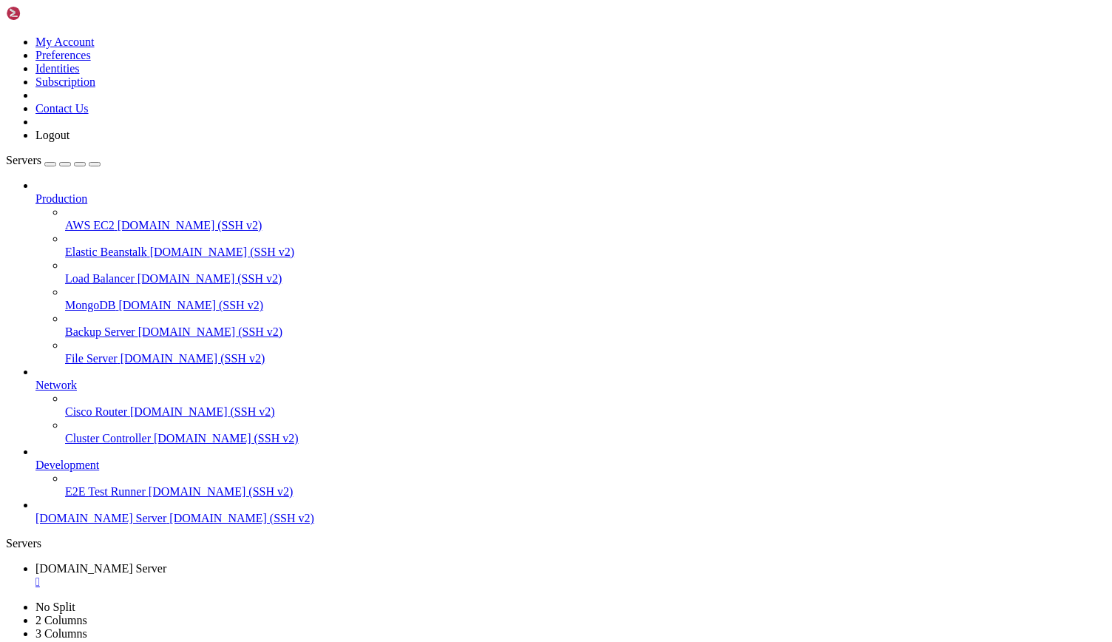
click at [106, 524] on span "[DOMAIN_NAME] Server" at bounding box center [100, 518] width 131 height 13
click at [445, 602] on div "" at bounding box center [570, 608] width 1070 height 13
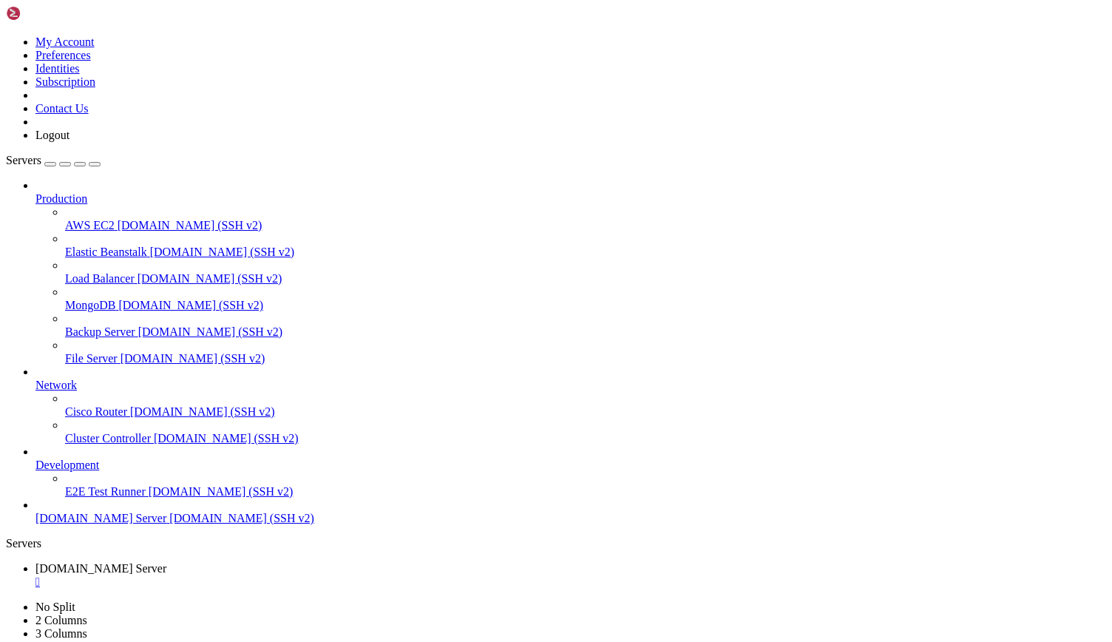
click at [312, 575] on div "" at bounding box center [570, 581] width 1070 height 13
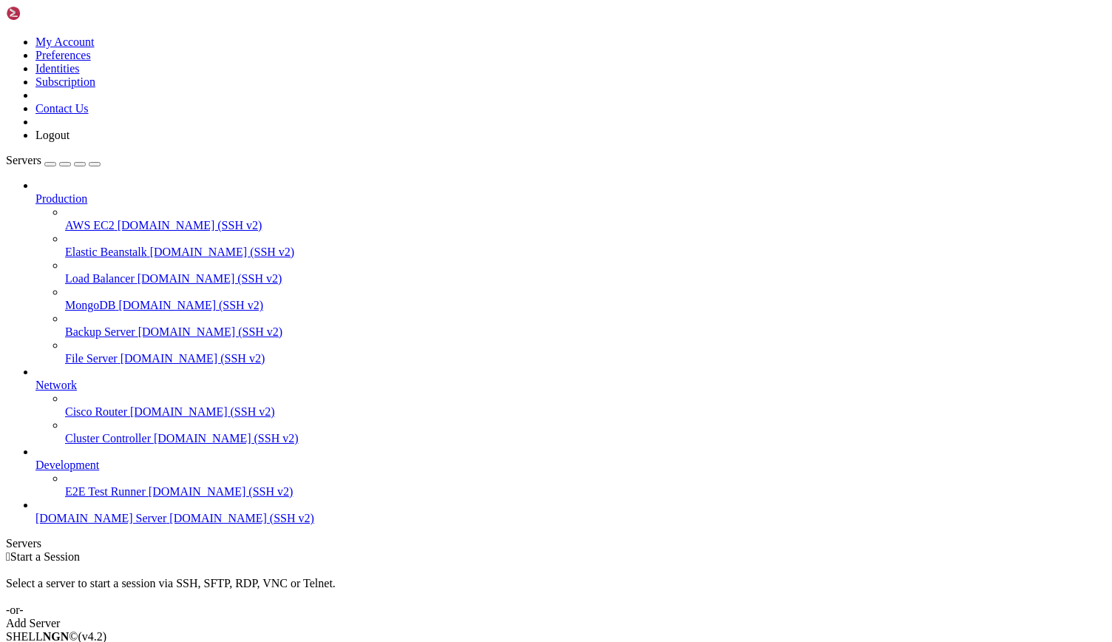
click at [169, 524] on span "[DOMAIN_NAME] (SSH v2)" at bounding box center [241, 518] width 145 height 13
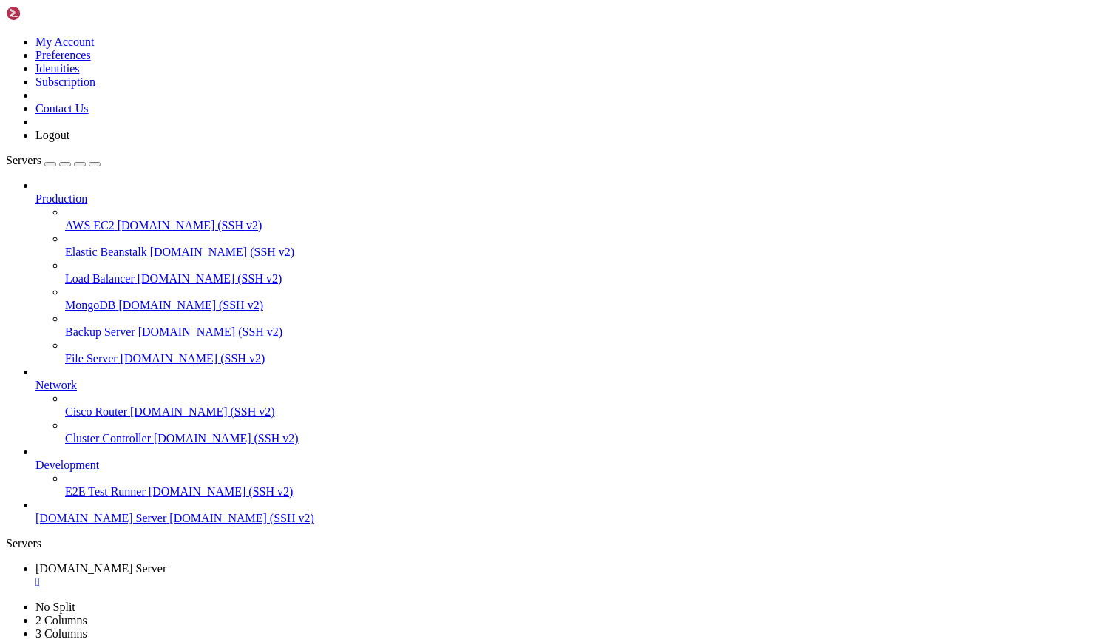
scroll to position [7, 1]
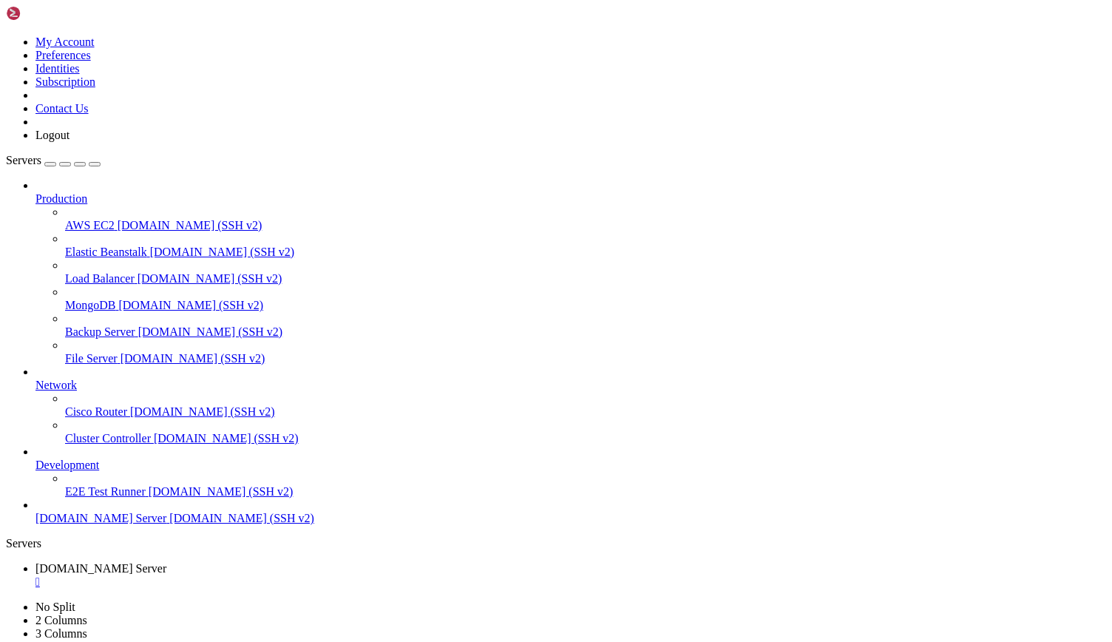
scroll to position [226, 0]
drag, startPoint x: 519, startPoint y: 1365, endPoint x: 15, endPoint y: 1352, distance: 504.3
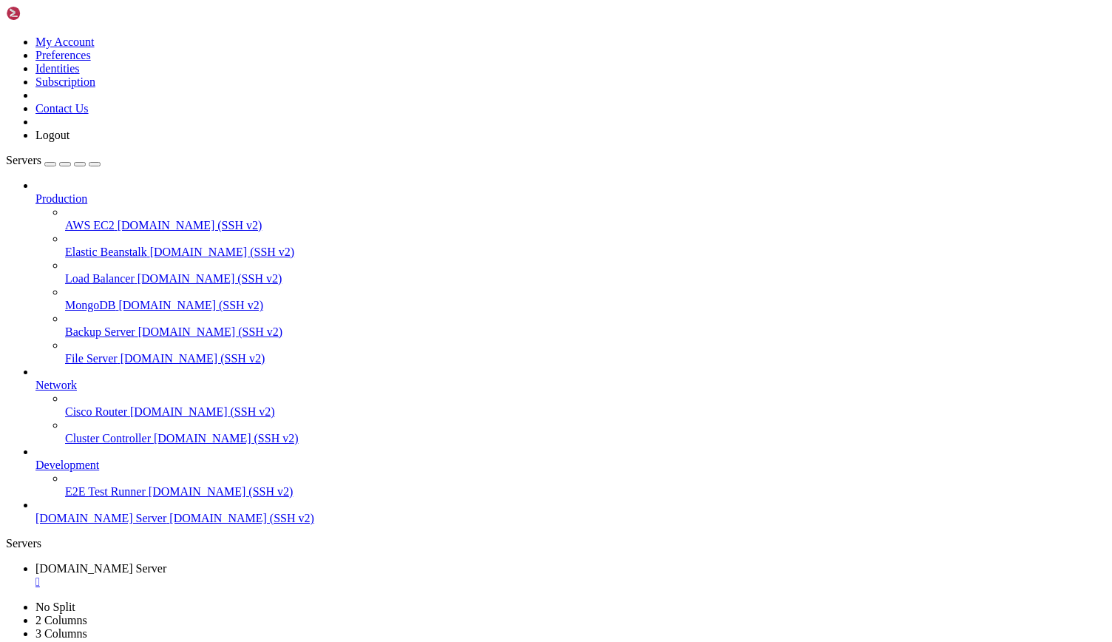
drag, startPoint x: 557, startPoint y: 1365, endPoint x: 420, endPoint y: 1345, distance: 138.9
drag, startPoint x: 420, startPoint y: 1345, endPoint x: 337, endPoint y: 1334, distance: 83.6
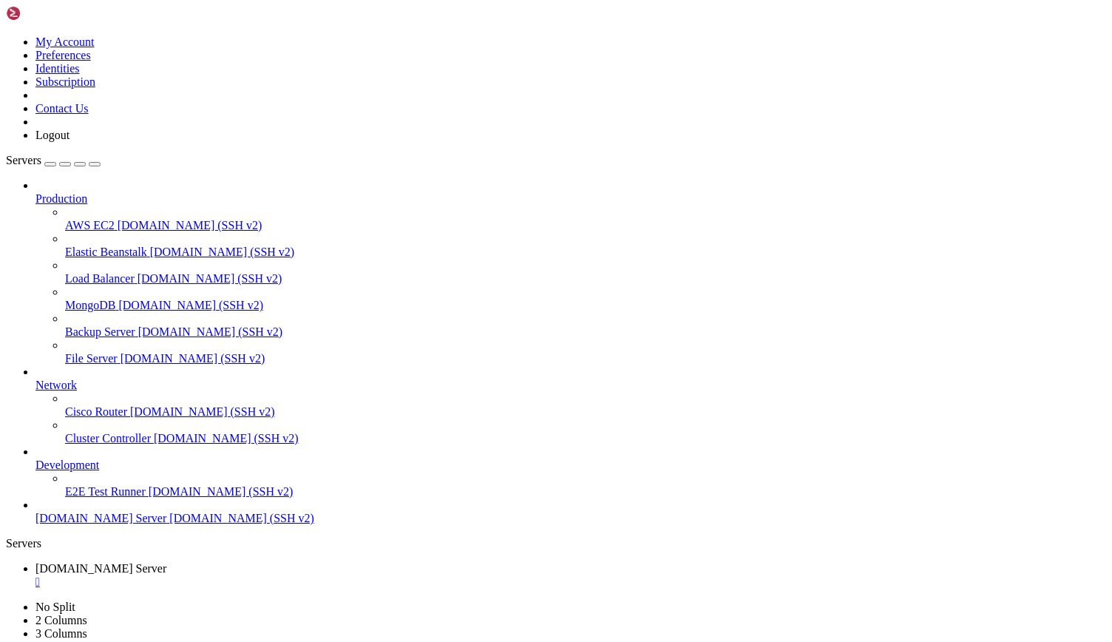
drag, startPoint x: 542, startPoint y: 1360, endPoint x: 15, endPoint y: 1229, distance: 543.1
drag, startPoint x: 508, startPoint y: 1303, endPoint x: 13, endPoint y: 1304, distance: 495.3
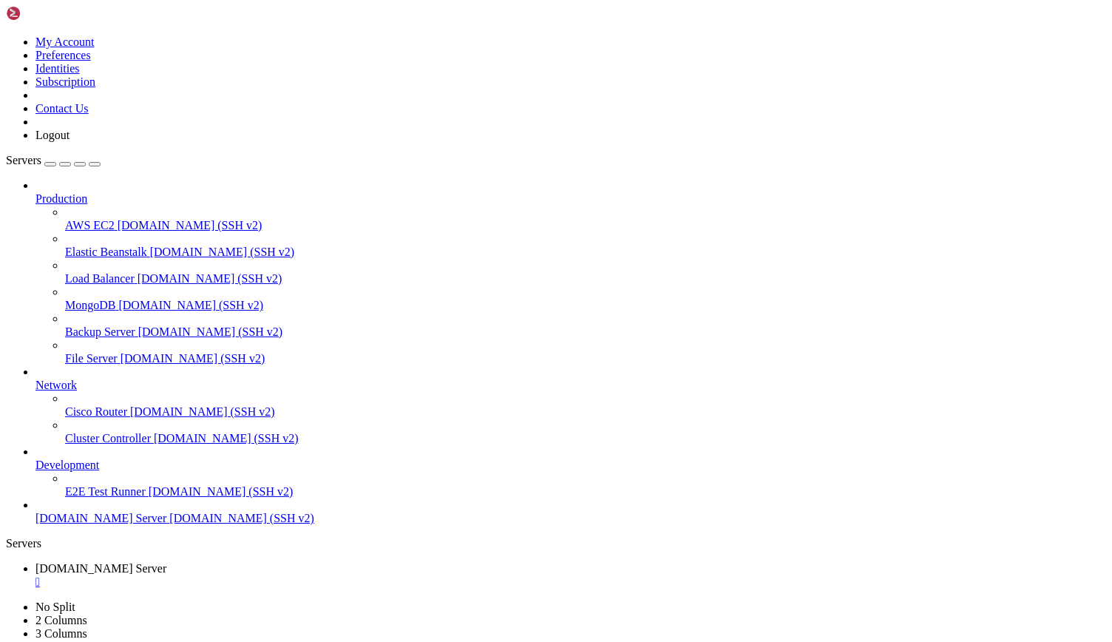
drag, startPoint x: 664, startPoint y: 1286, endPoint x: 14, endPoint y: 1290, distance: 649.8
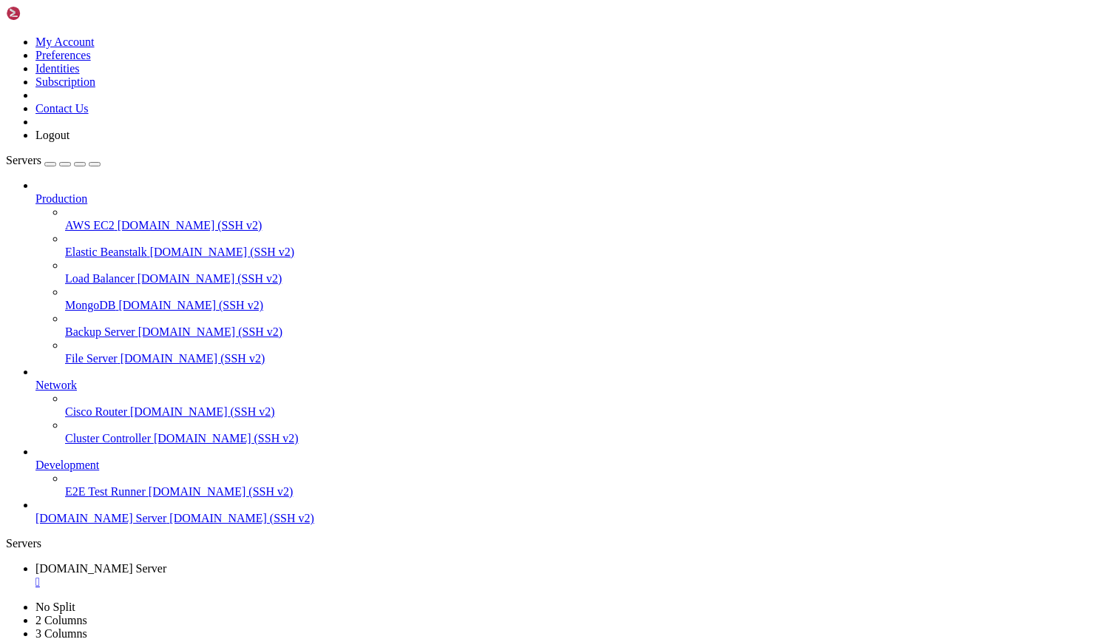
drag, startPoint x: 55, startPoint y: 1318, endPoint x: 242, endPoint y: 1069, distance: 311.1
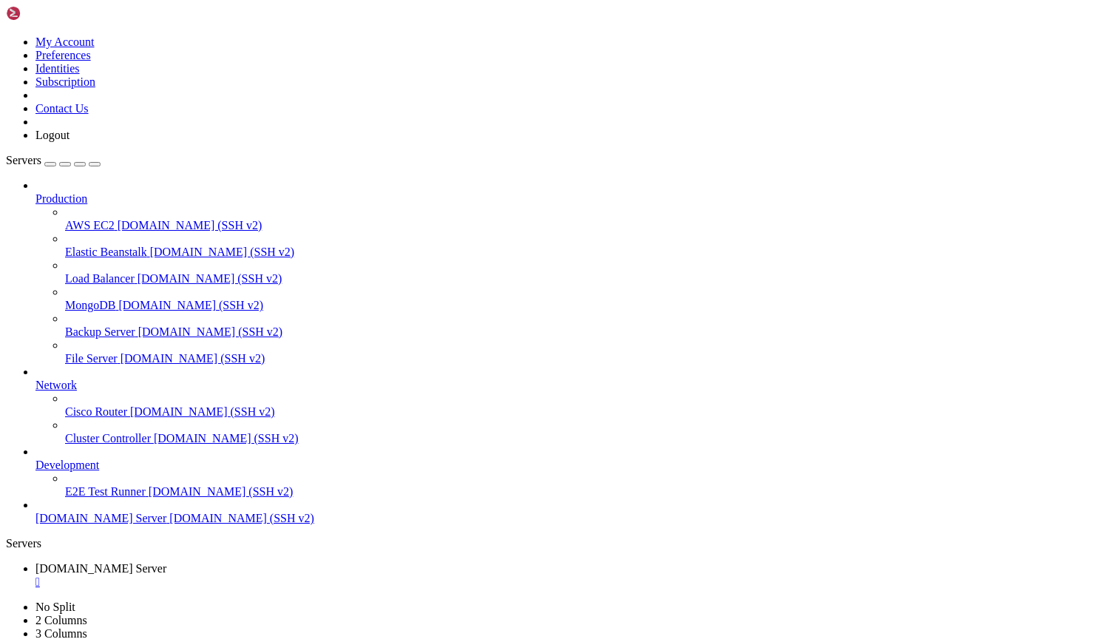
scroll to position [0, 0]
click at [307, 575] on div "" at bounding box center [570, 581] width 1070 height 13
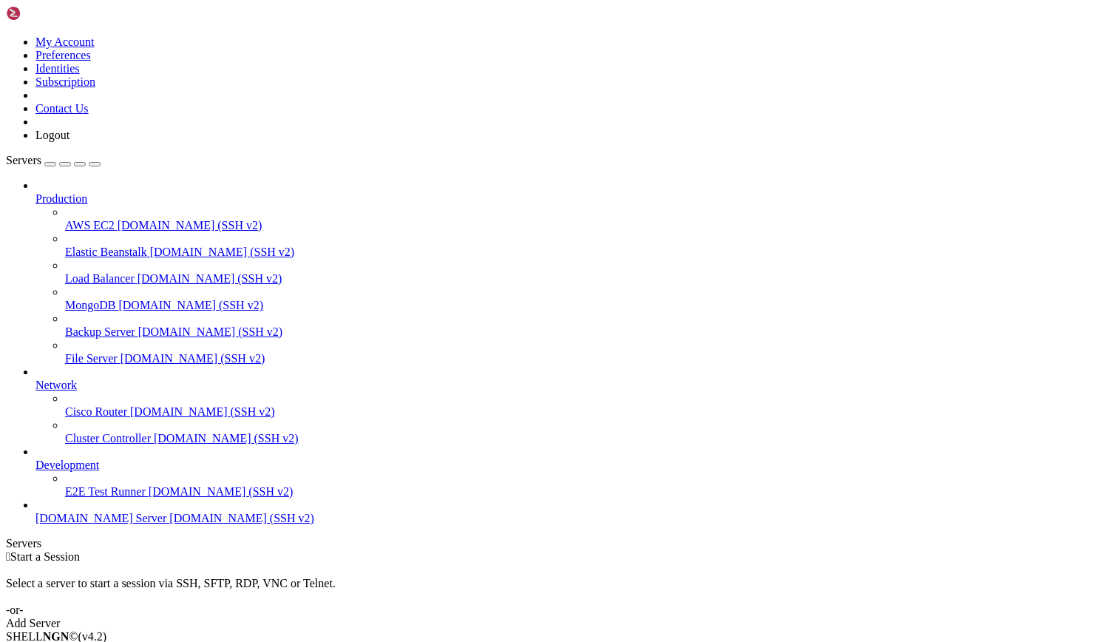
click at [169, 524] on span "[DOMAIN_NAME] (SSH v2)" at bounding box center [241, 518] width 145 height 13
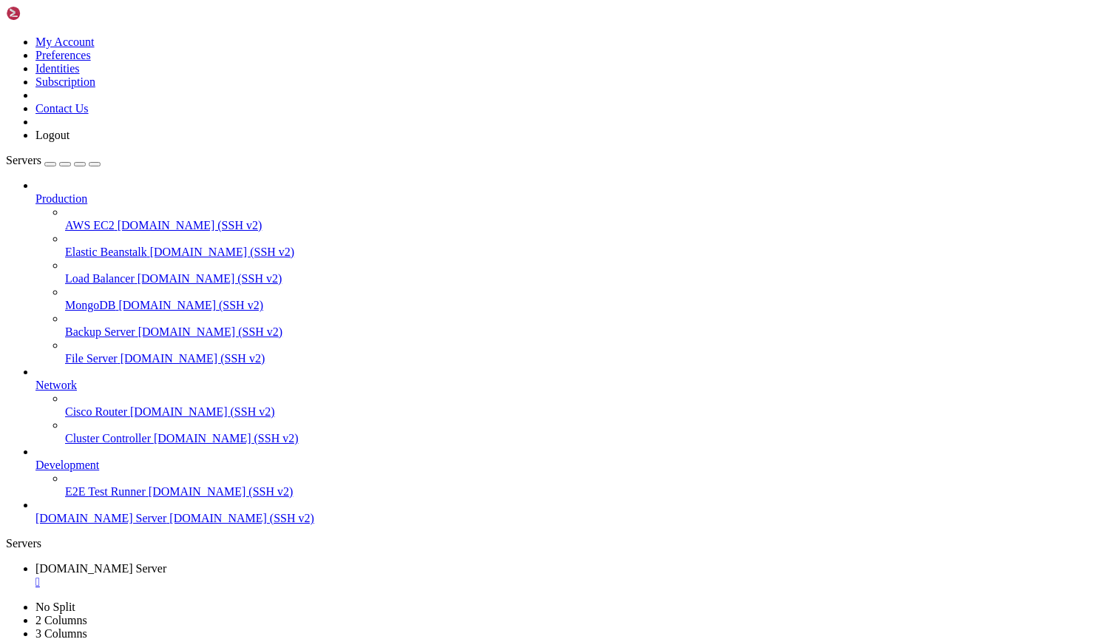
scroll to position [1131, 0]
